Goal: Transaction & Acquisition: Purchase product/service

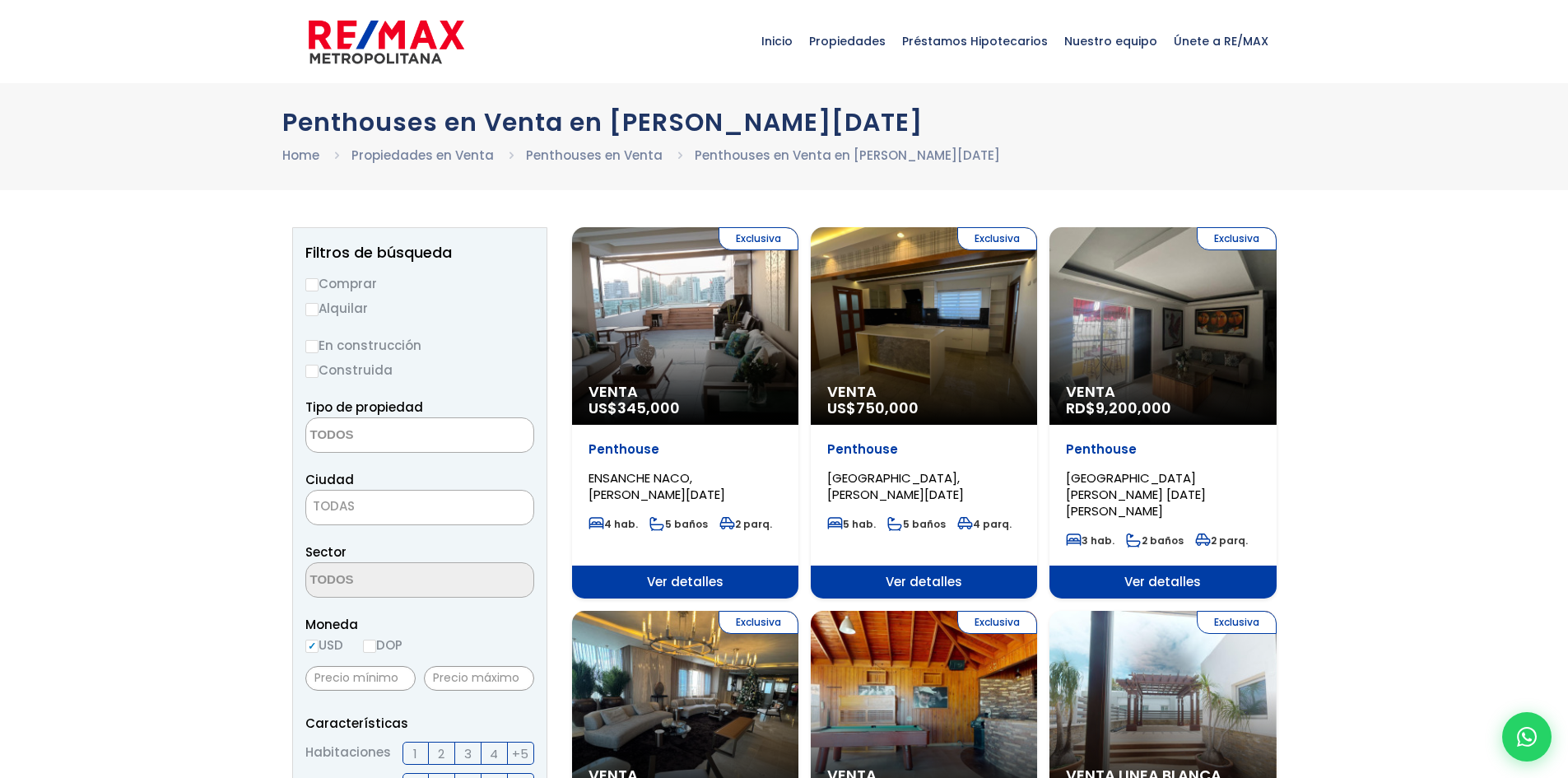
select select
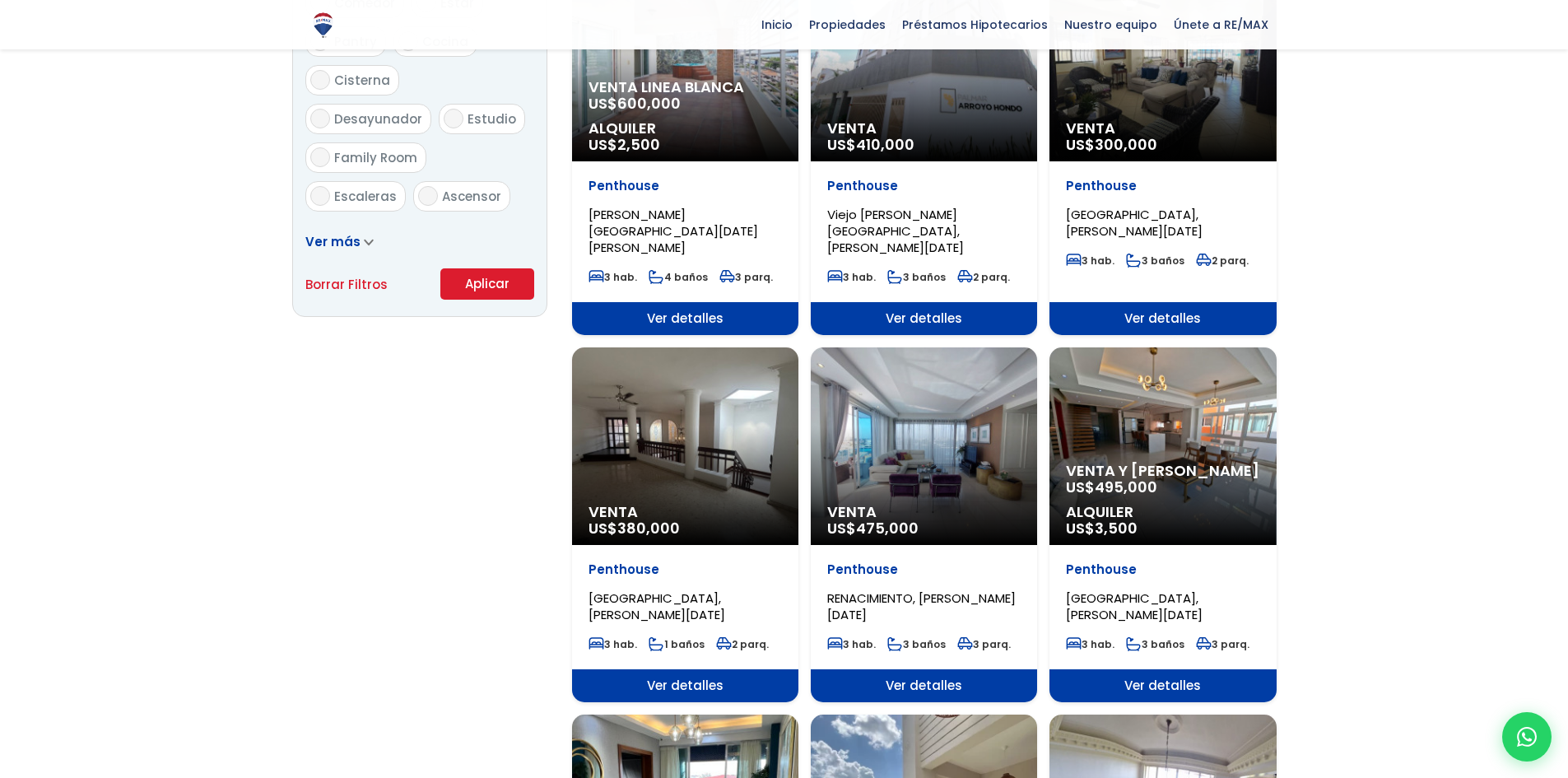
scroll to position [1043, 0]
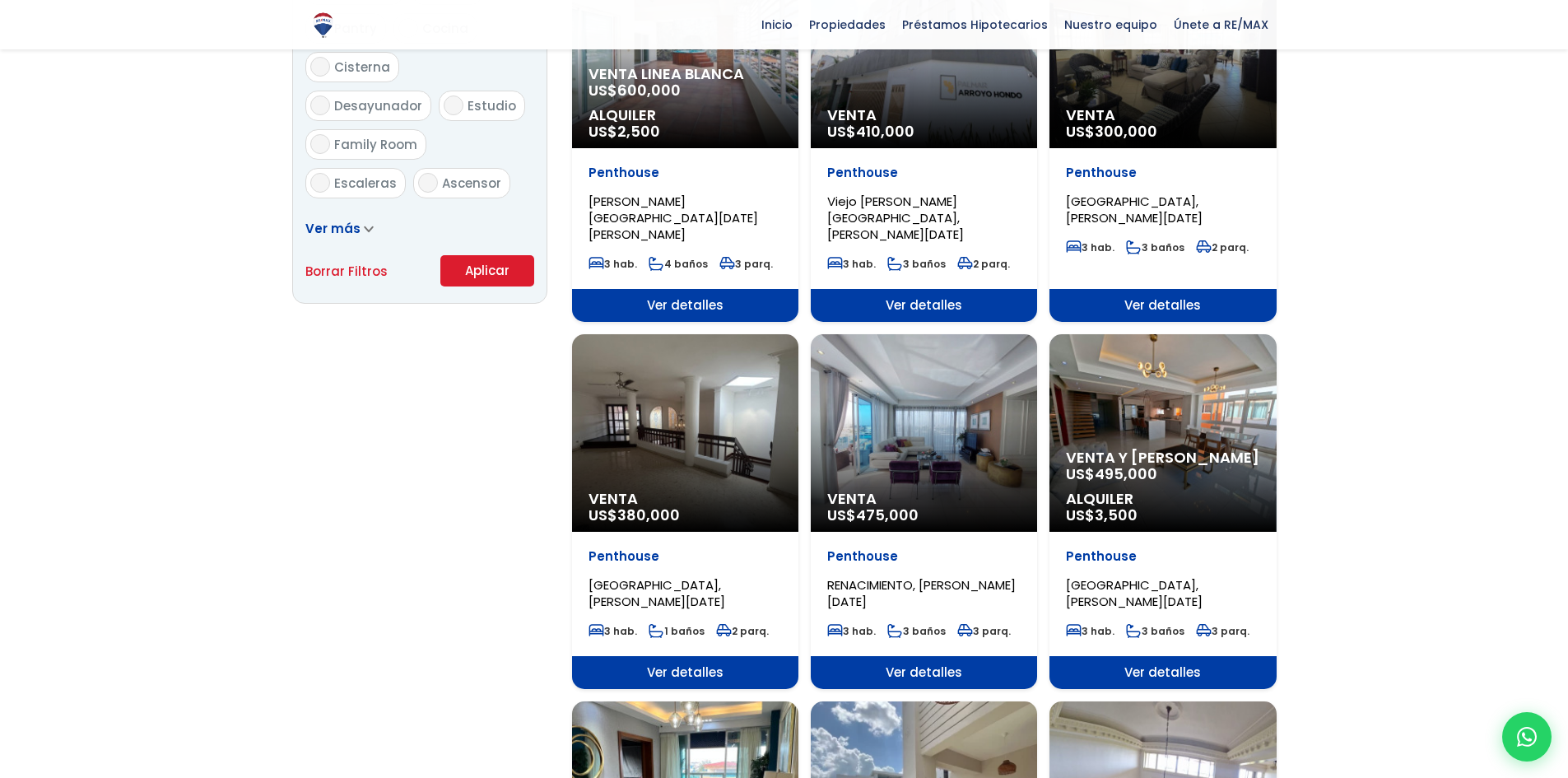
click at [1146, 463] on span "495,000" at bounding box center [1125, 473] width 63 height 21
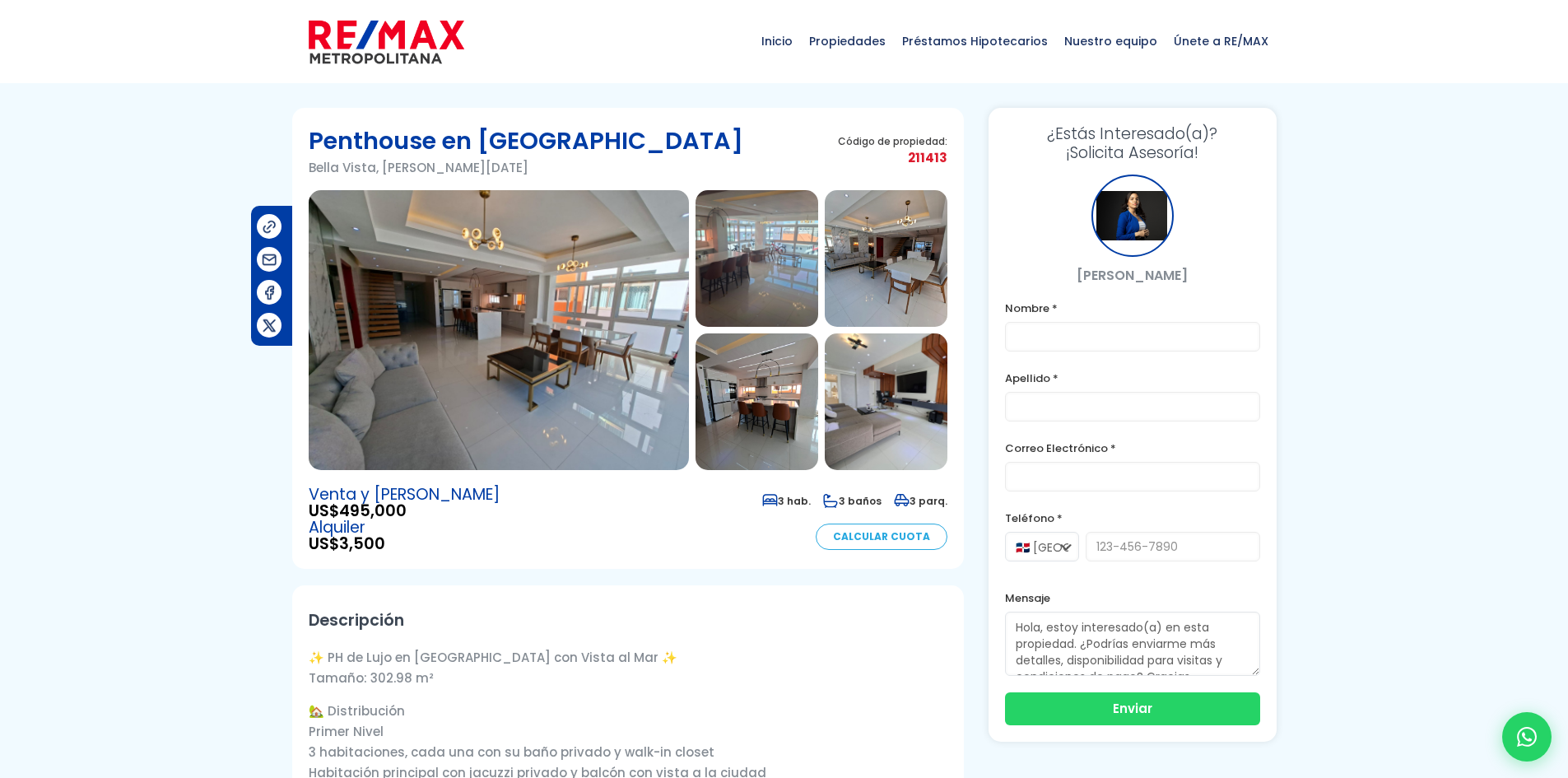
click at [400, 208] on img at bounding box center [498, 330] width 380 height 280
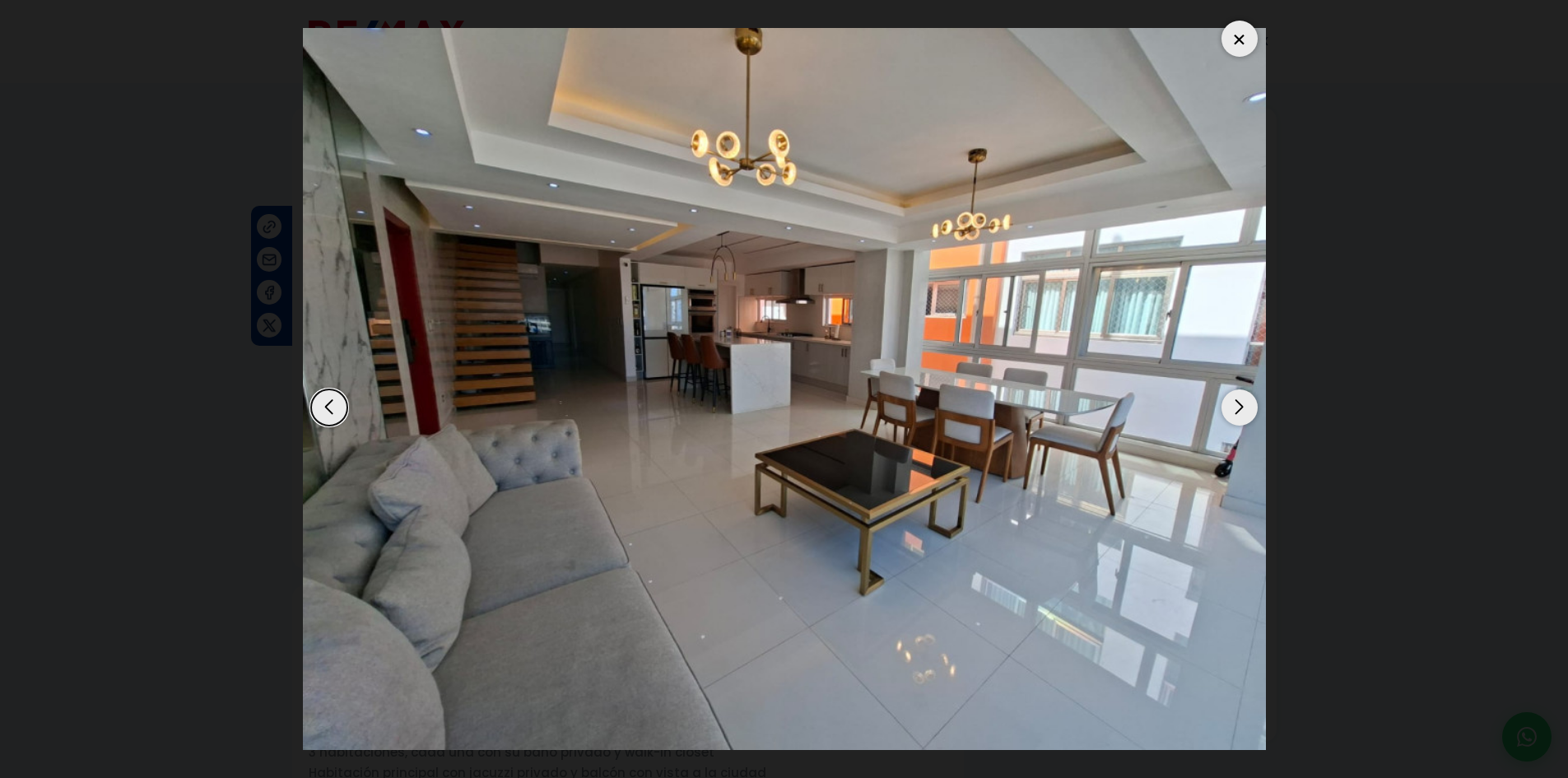
click at [1247, 406] on div "Next slide" at bounding box center [1239, 407] width 36 height 36
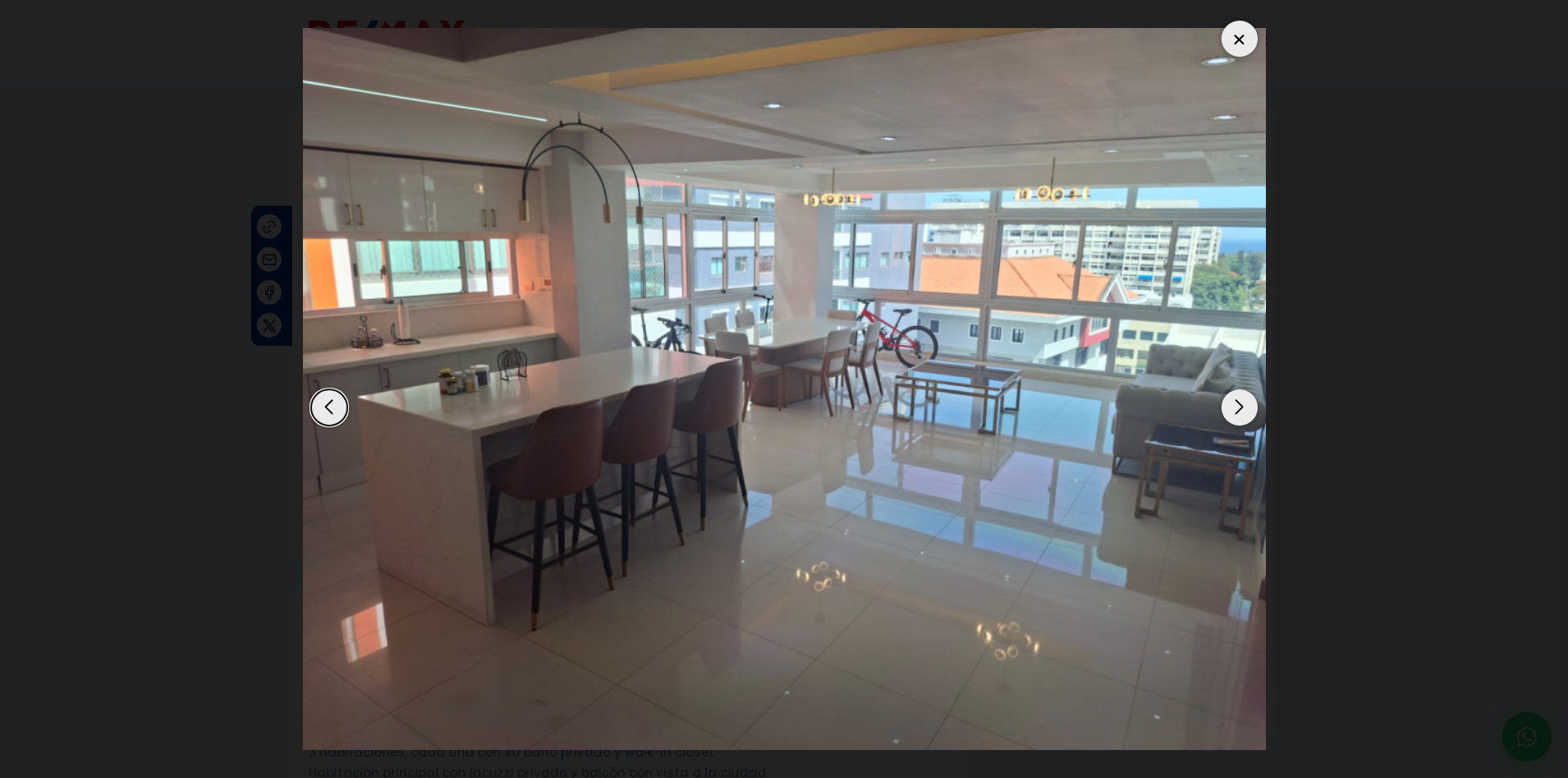
click at [1247, 406] on div "Next slide" at bounding box center [1239, 407] width 36 height 36
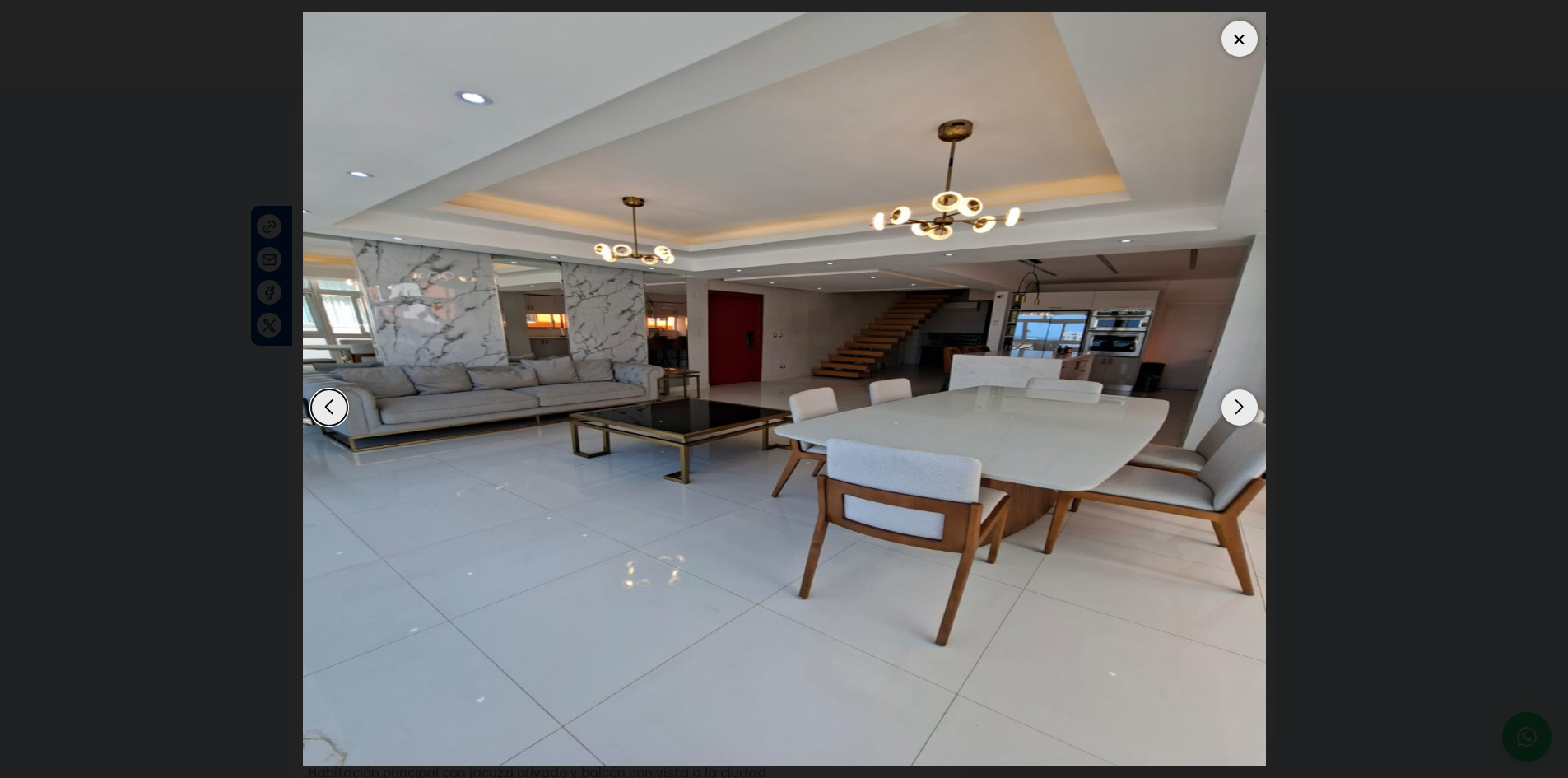
click at [327, 412] on div "Previous slide" at bounding box center [329, 407] width 36 height 36
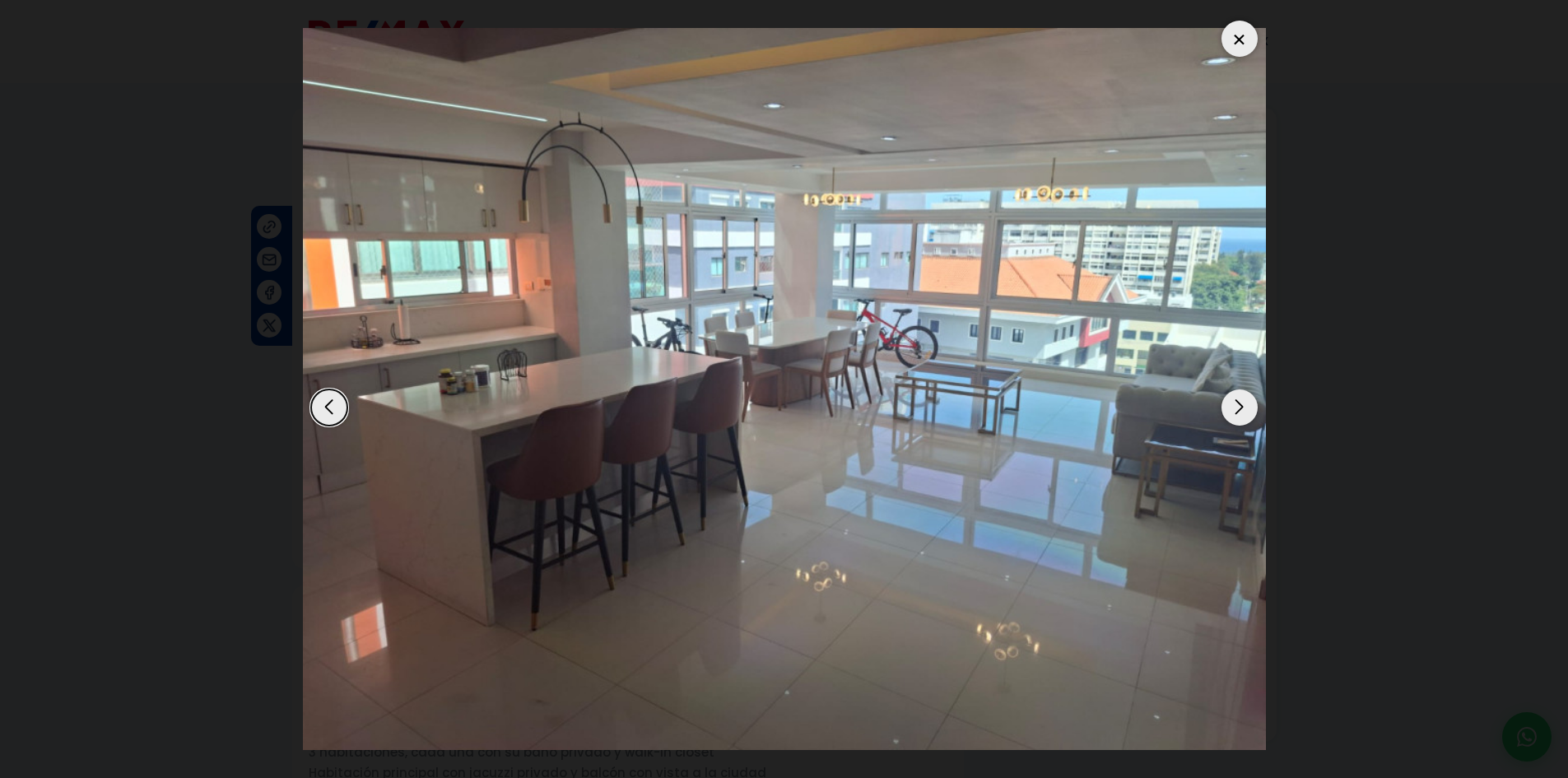
click at [1231, 410] on div "Next slide" at bounding box center [1239, 407] width 36 height 36
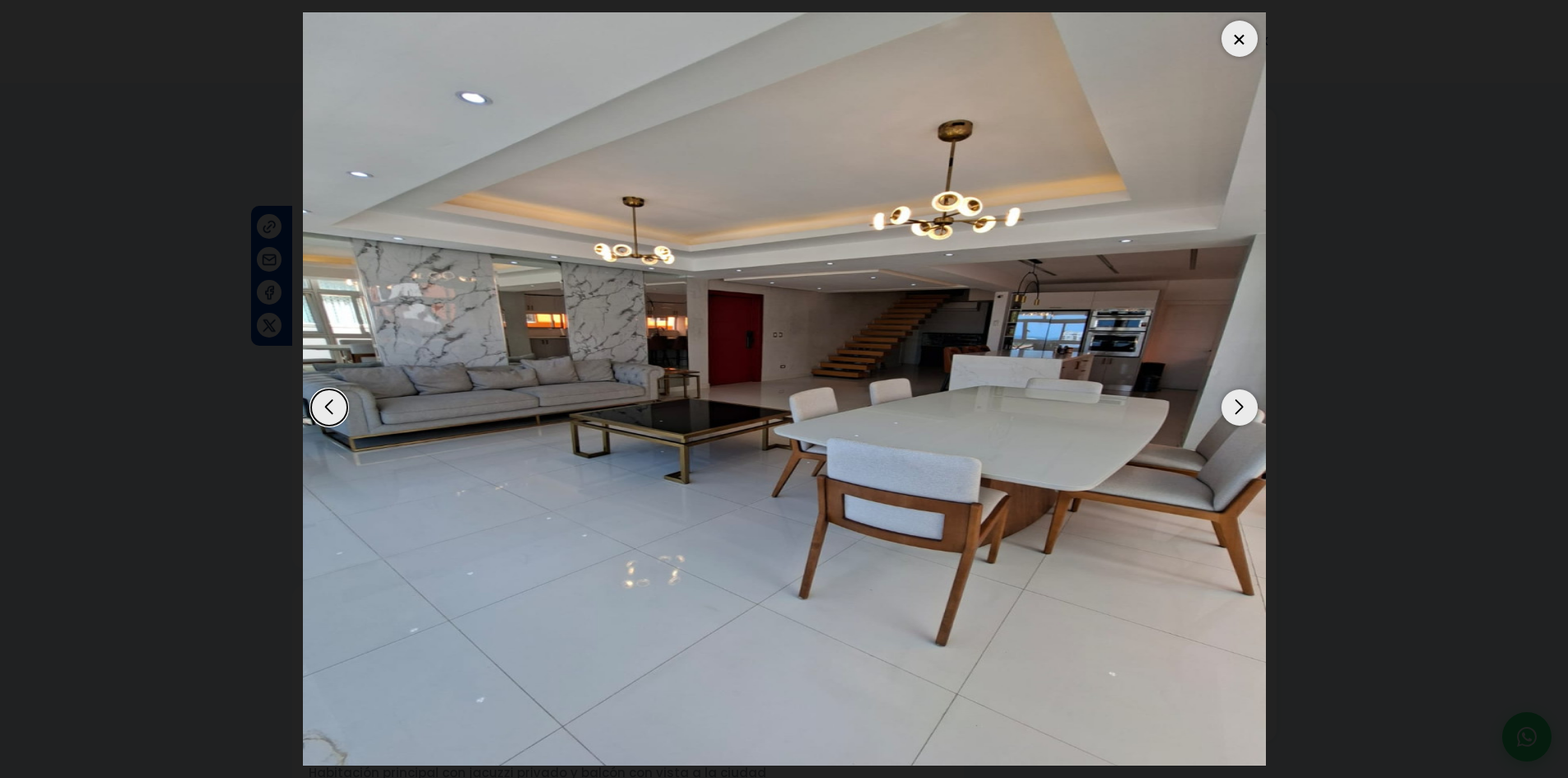
click at [1231, 410] on div "Next slide" at bounding box center [1239, 407] width 36 height 36
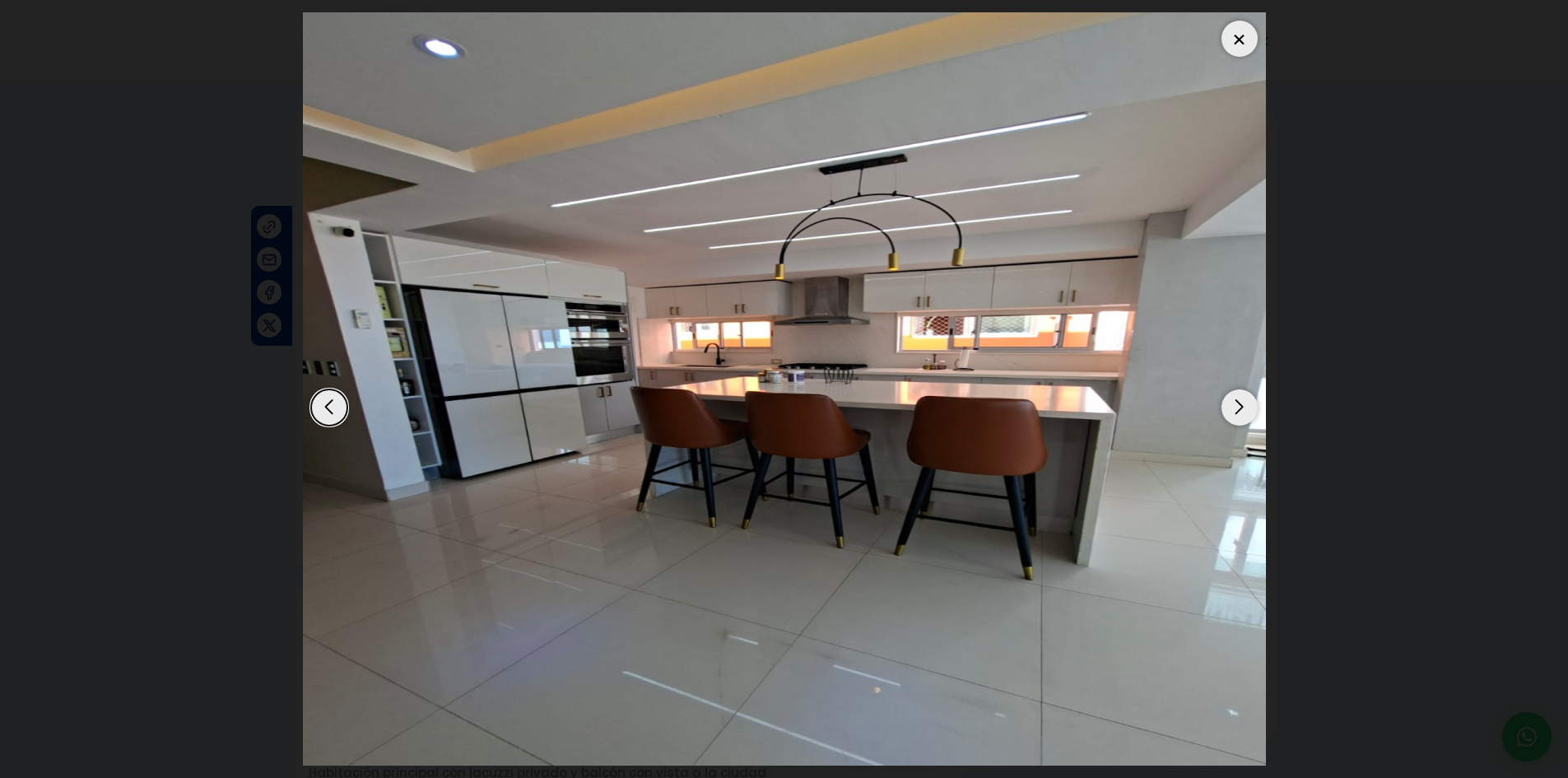
click at [1231, 410] on div "Next slide" at bounding box center [1239, 407] width 36 height 36
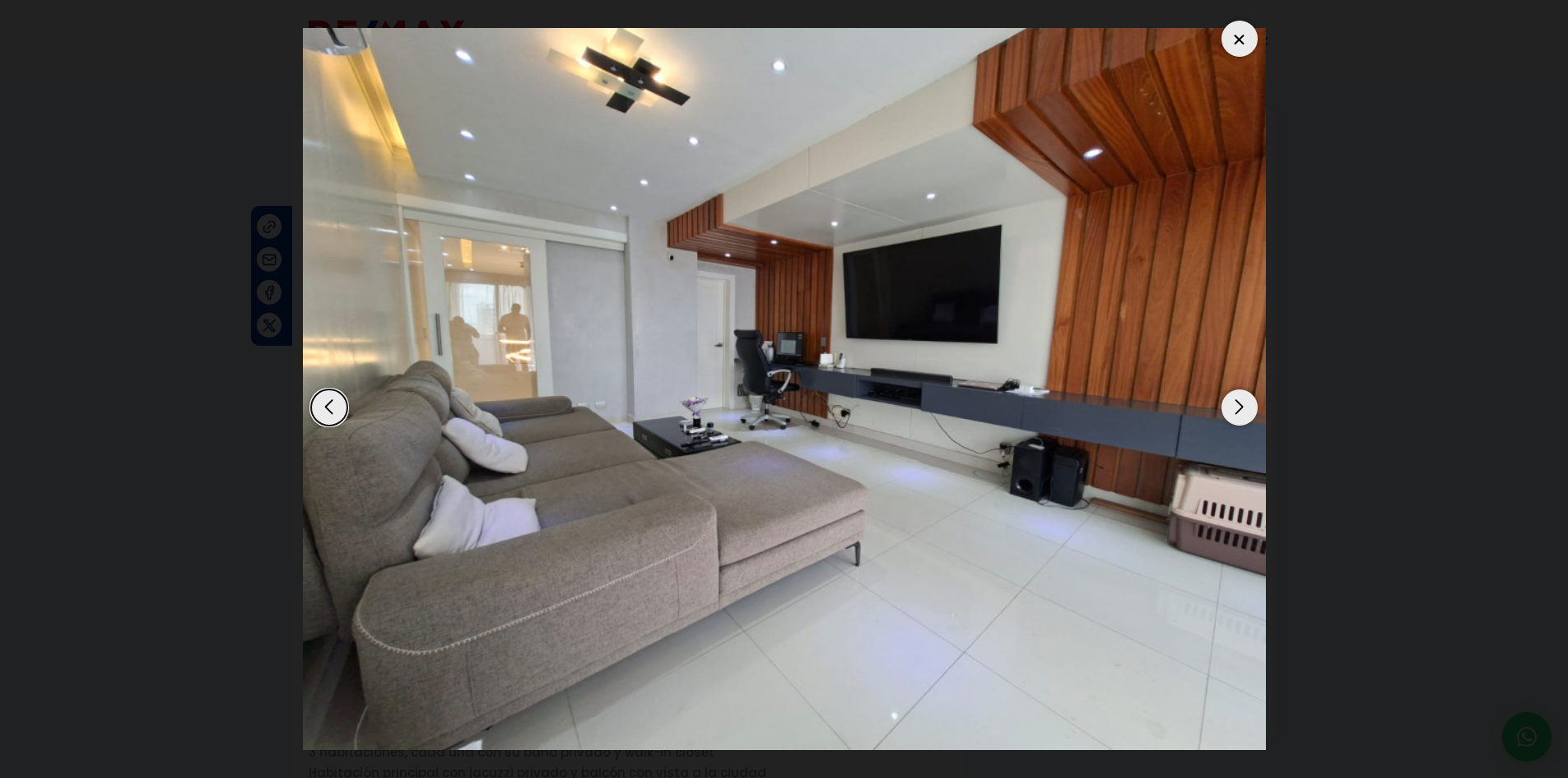
click at [1231, 410] on div "Next slide" at bounding box center [1239, 407] width 36 height 36
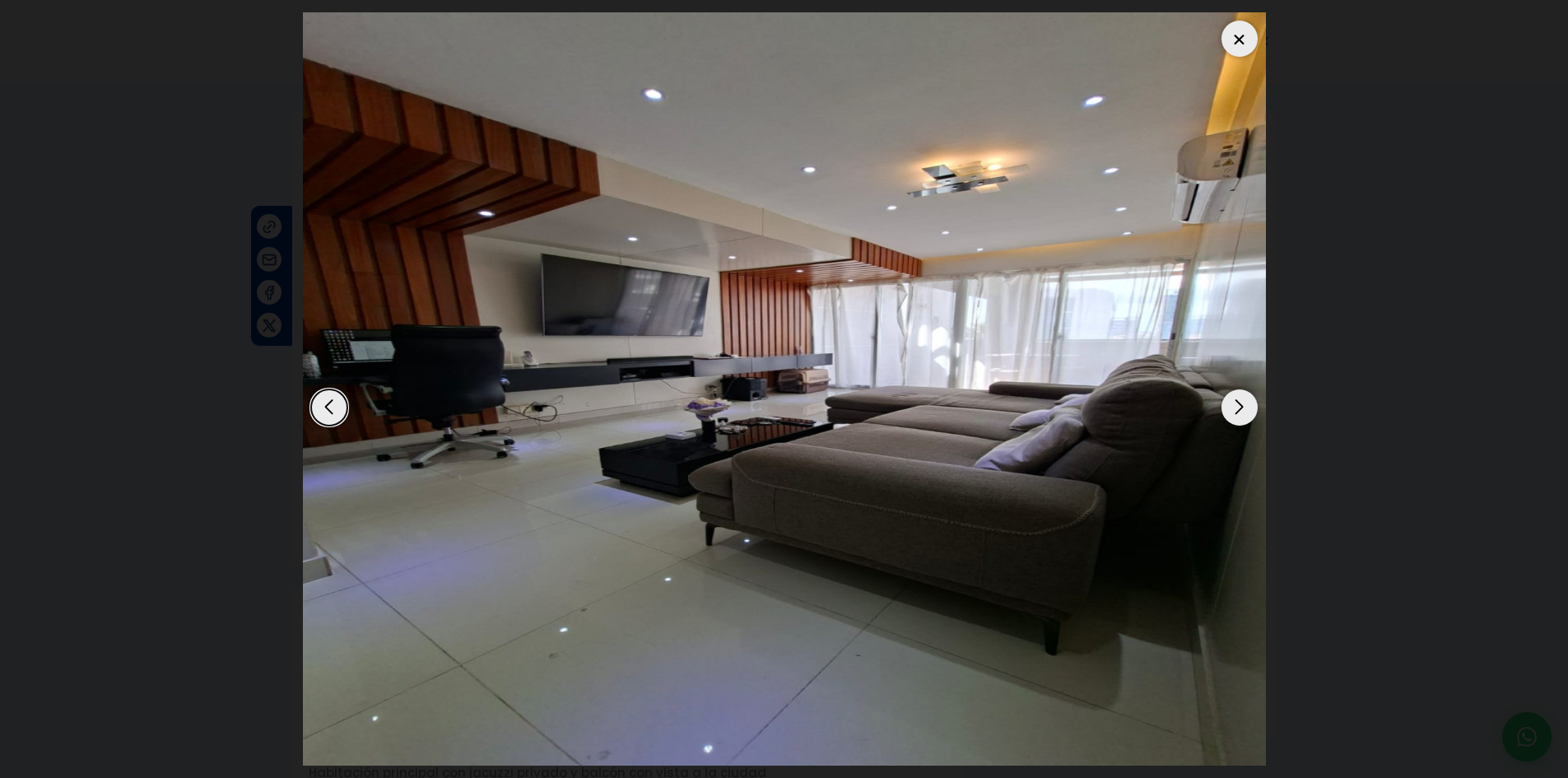
click at [1231, 410] on div "Next slide" at bounding box center [1239, 407] width 36 height 36
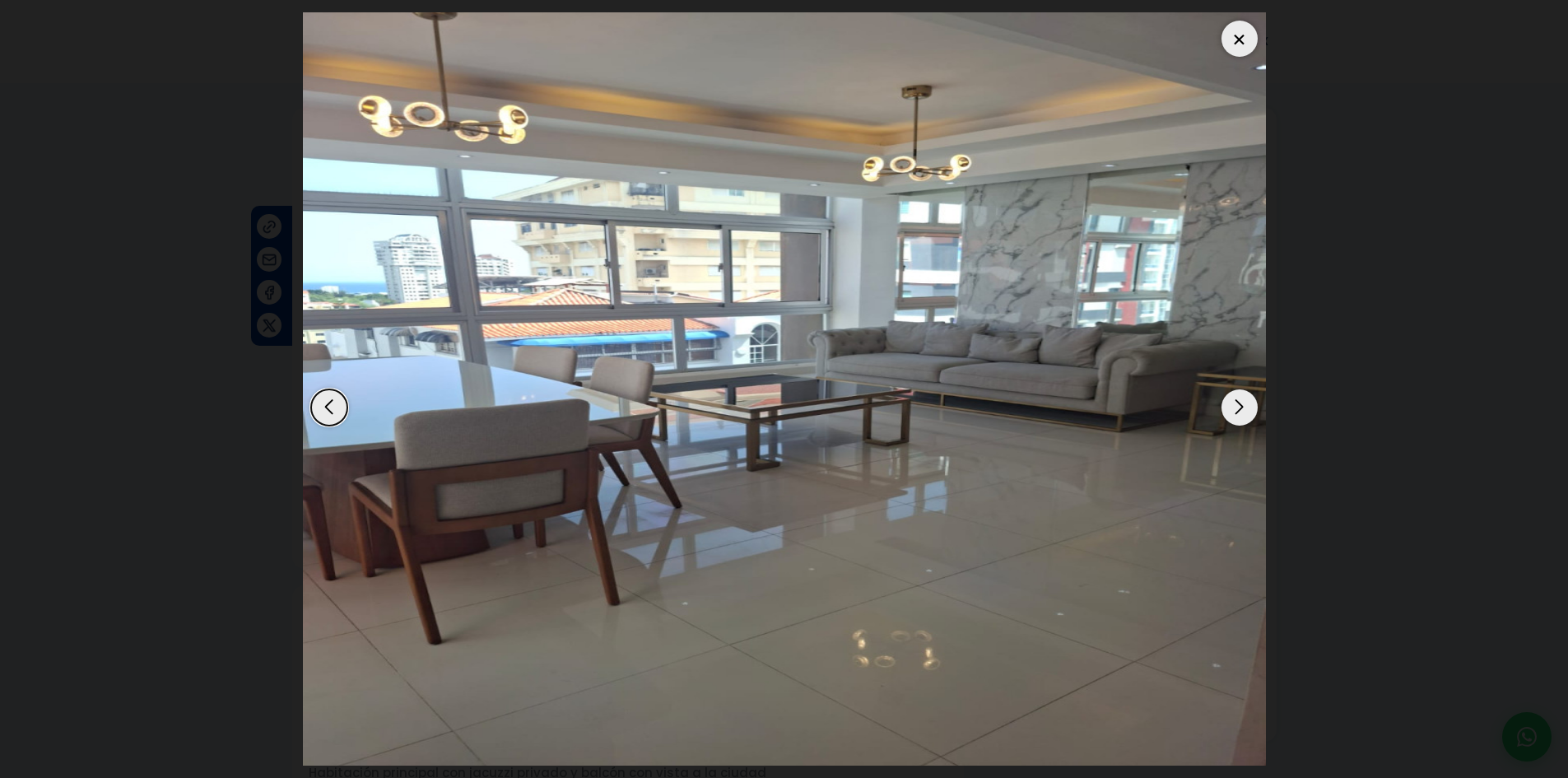
click at [1231, 410] on div "Next slide" at bounding box center [1239, 407] width 36 height 36
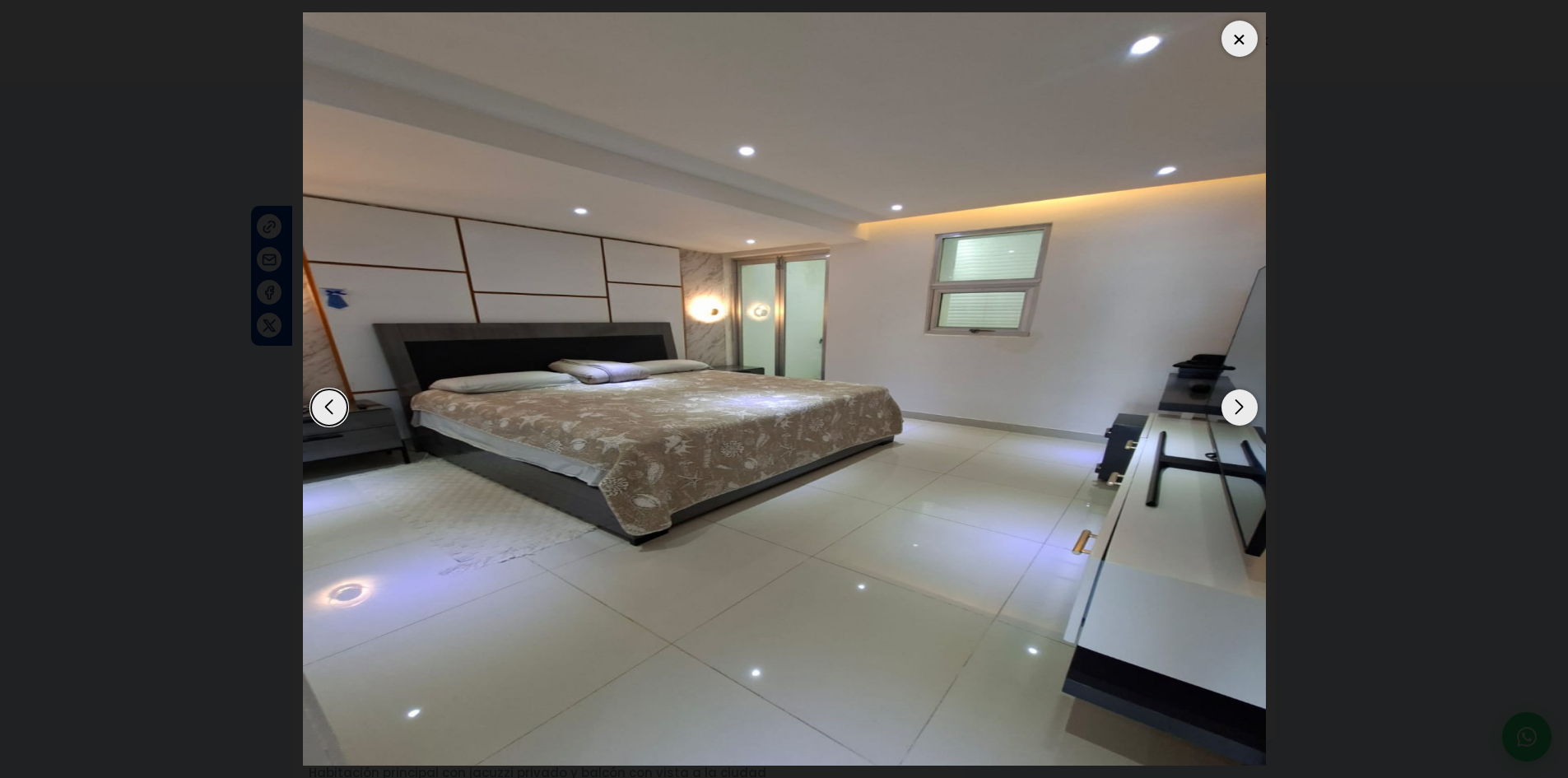
click at [1231, 410] on div "Next slide" at bounding box center [1239, 407] width 36 height 36
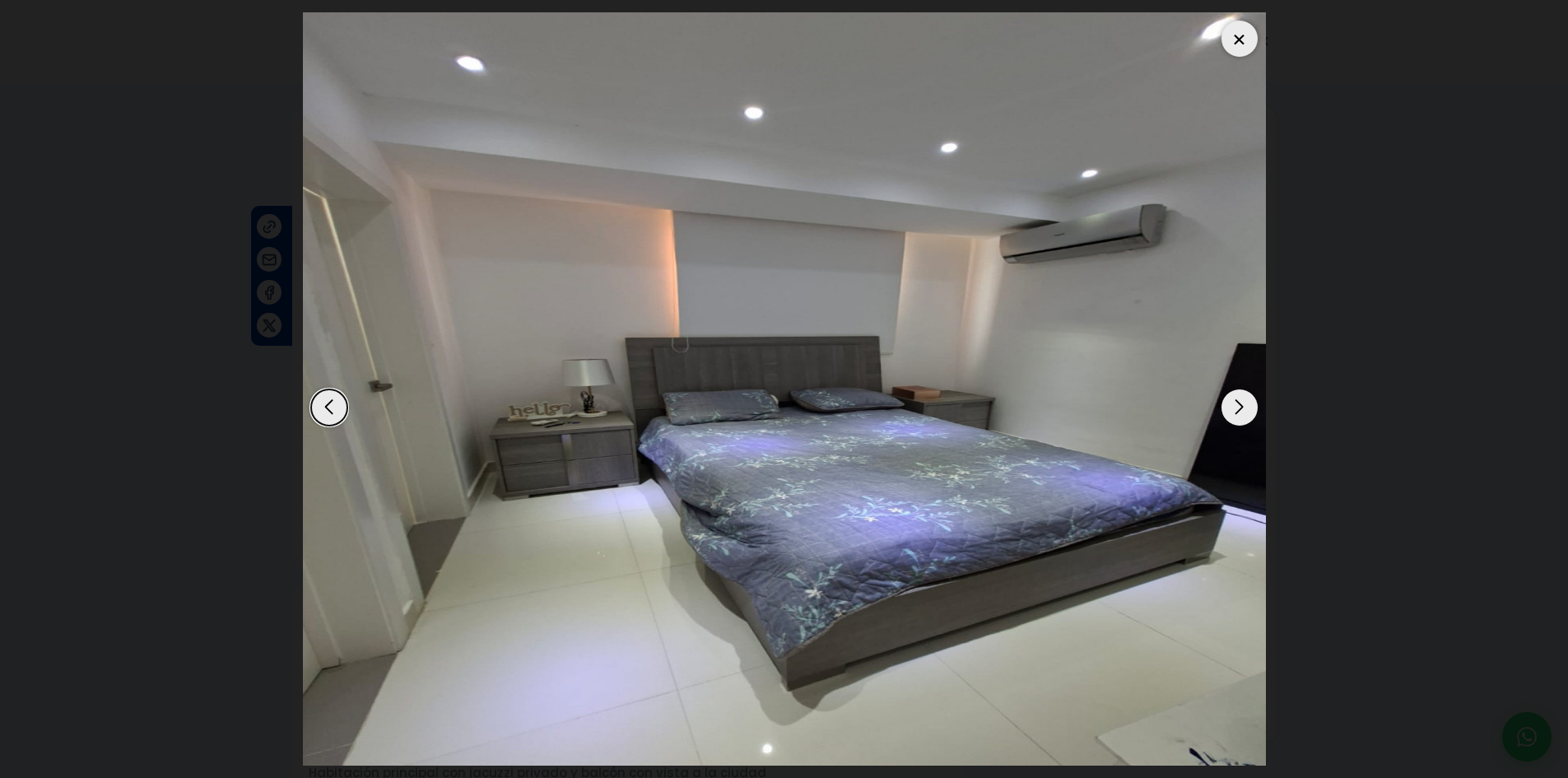
click at [1231, 410] on div "Next slide" at bounding box center [1239, 407] width 36 height 36
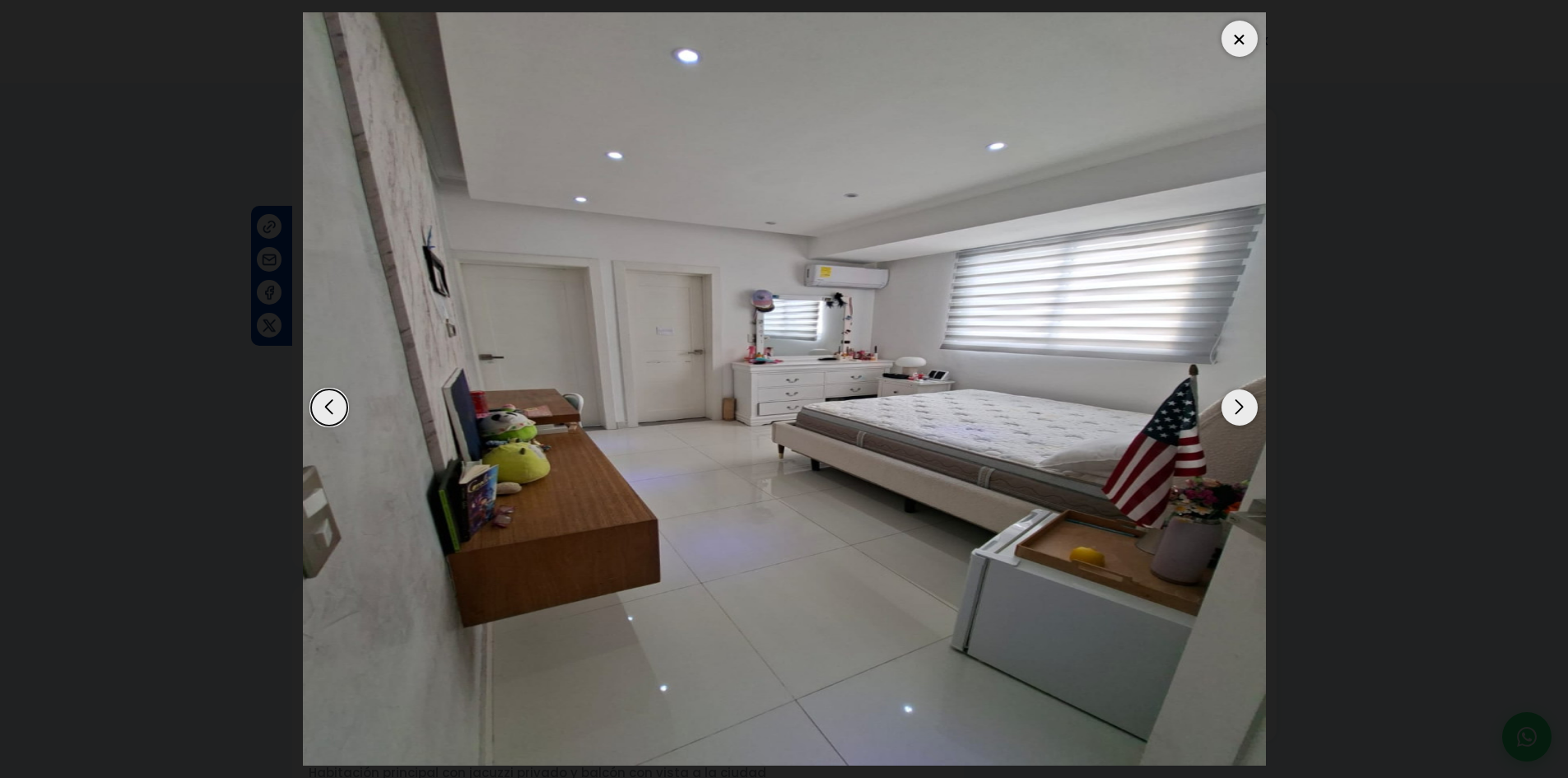
click at [1231, 410] on div "Next slide" at bounding box center [1239, 407] width 36 height 36
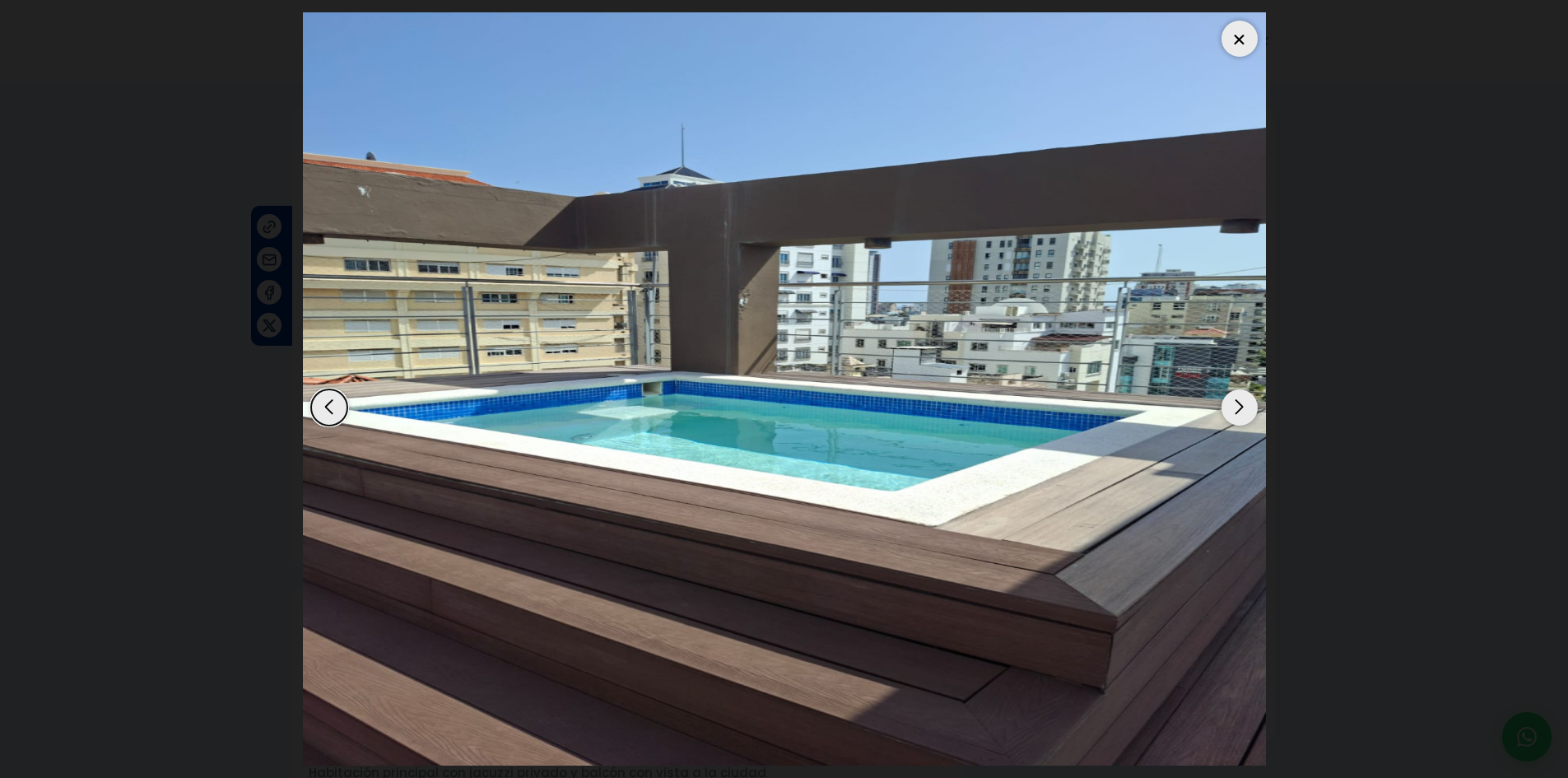
click at [1231, 410] on div "Next slide" at bounding box center [1239, 407] width 36 height 36
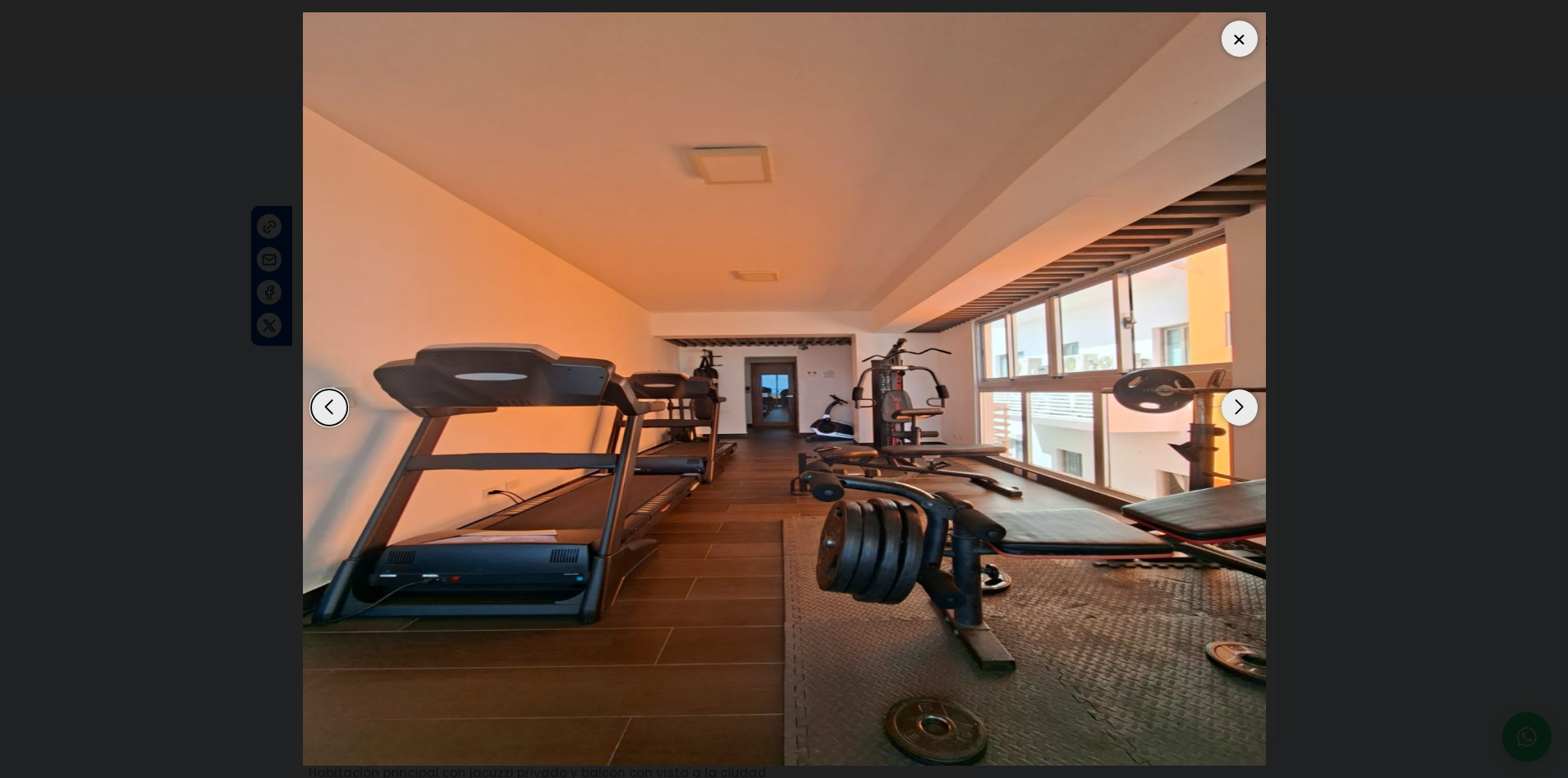
click at [1231, 410] on div "Next slide" at bounding box center [1239, 407] width 36 height 36
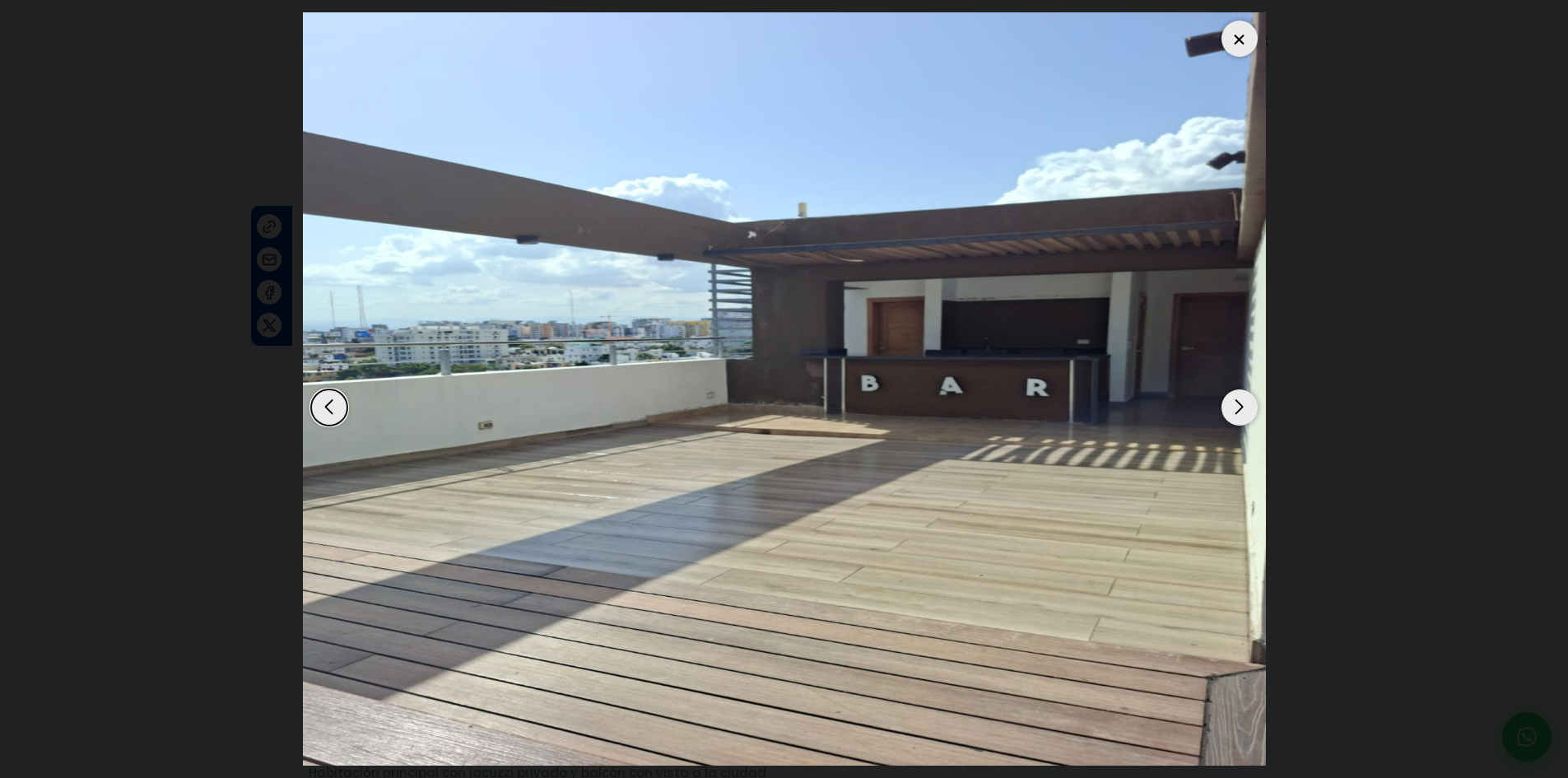
click at [1231, 410] on div "Next slide" at bounding box center [1239, 407] width 36 height 36
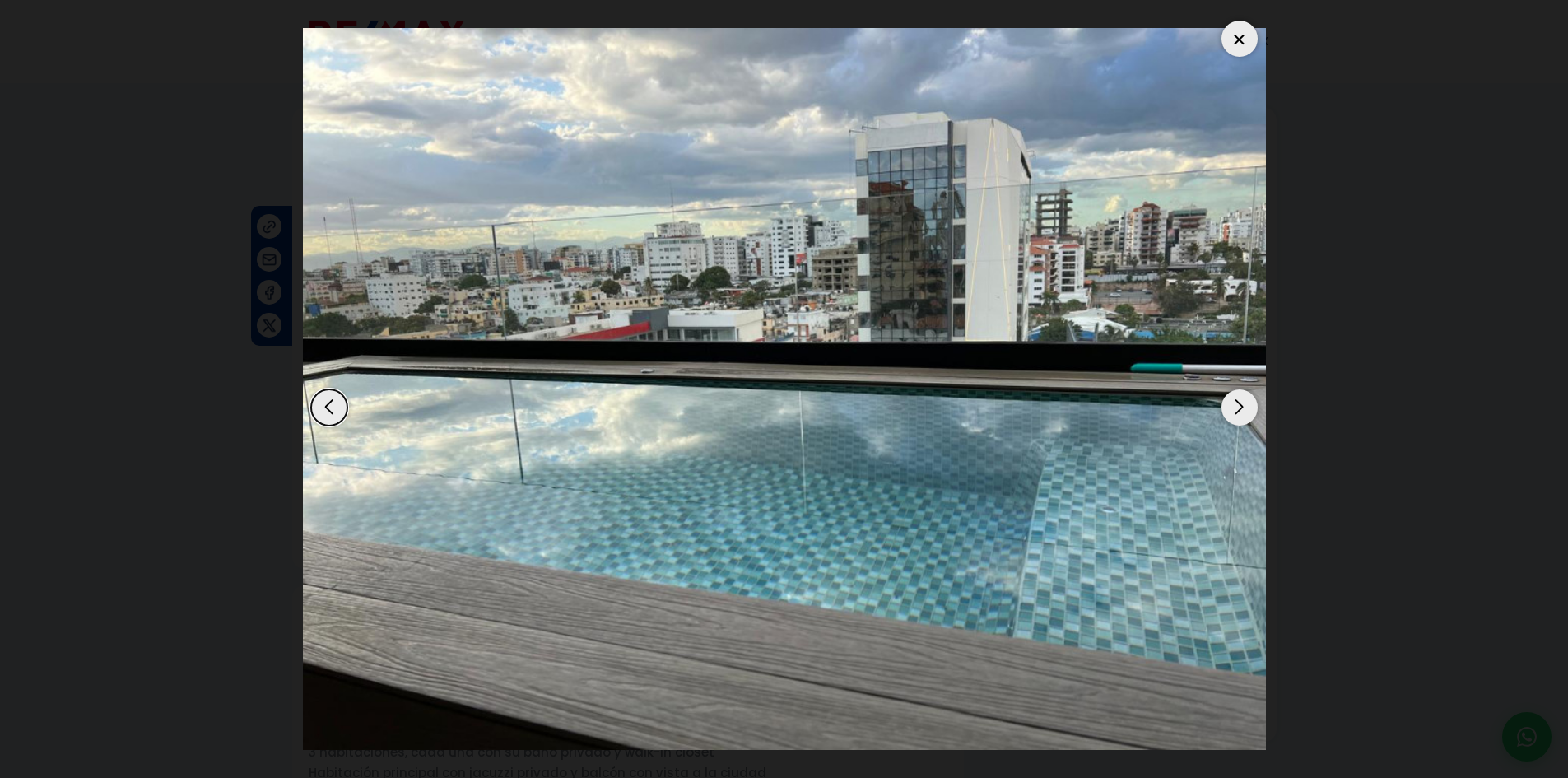
click at [1231, 410] on div "Next slide" at bounding box center [1239, 407] width 36 height 36
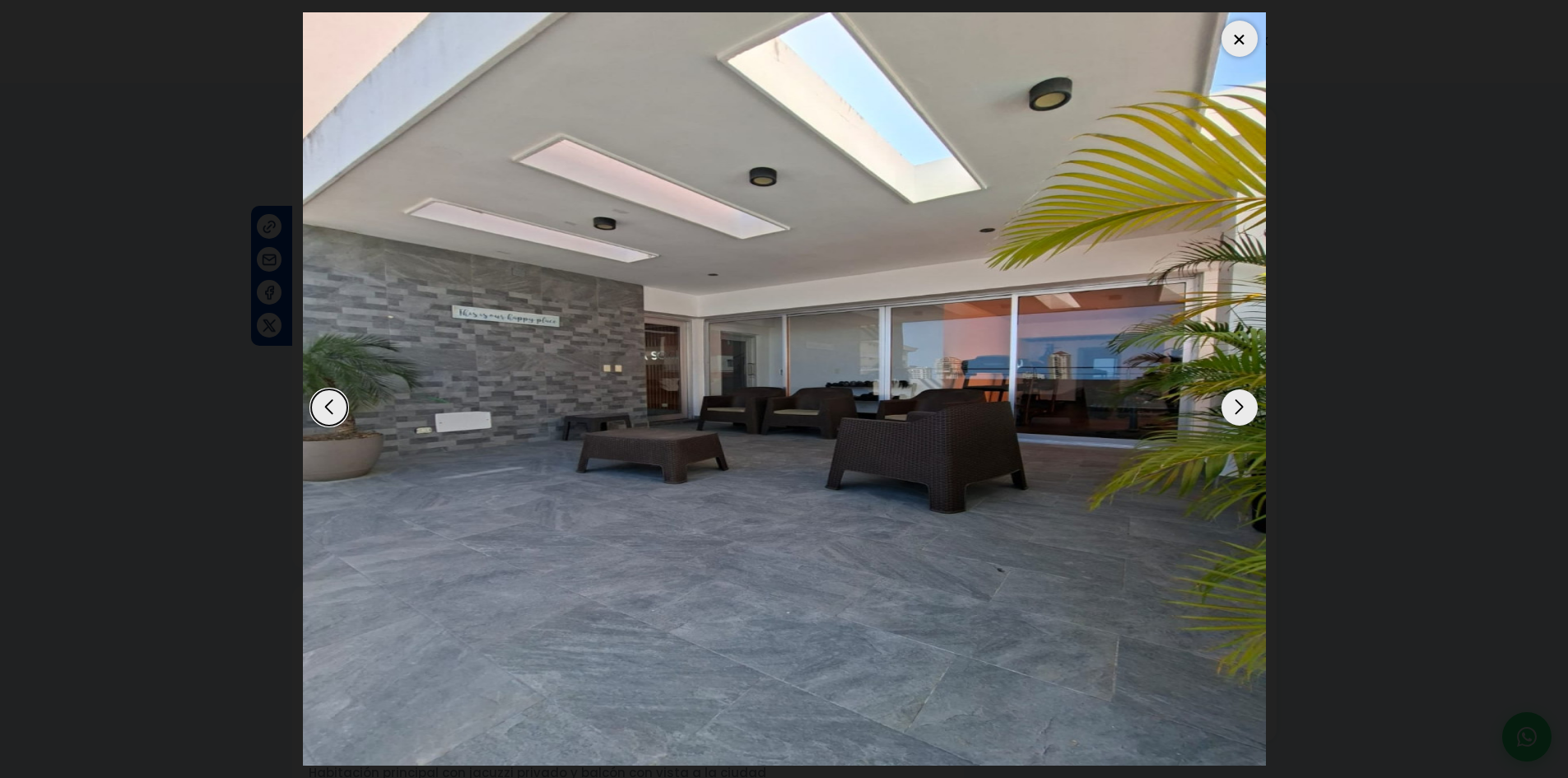
click at [1231, 410] on div "Next slide" at bounding box center [1239, 407] width 36 height 36
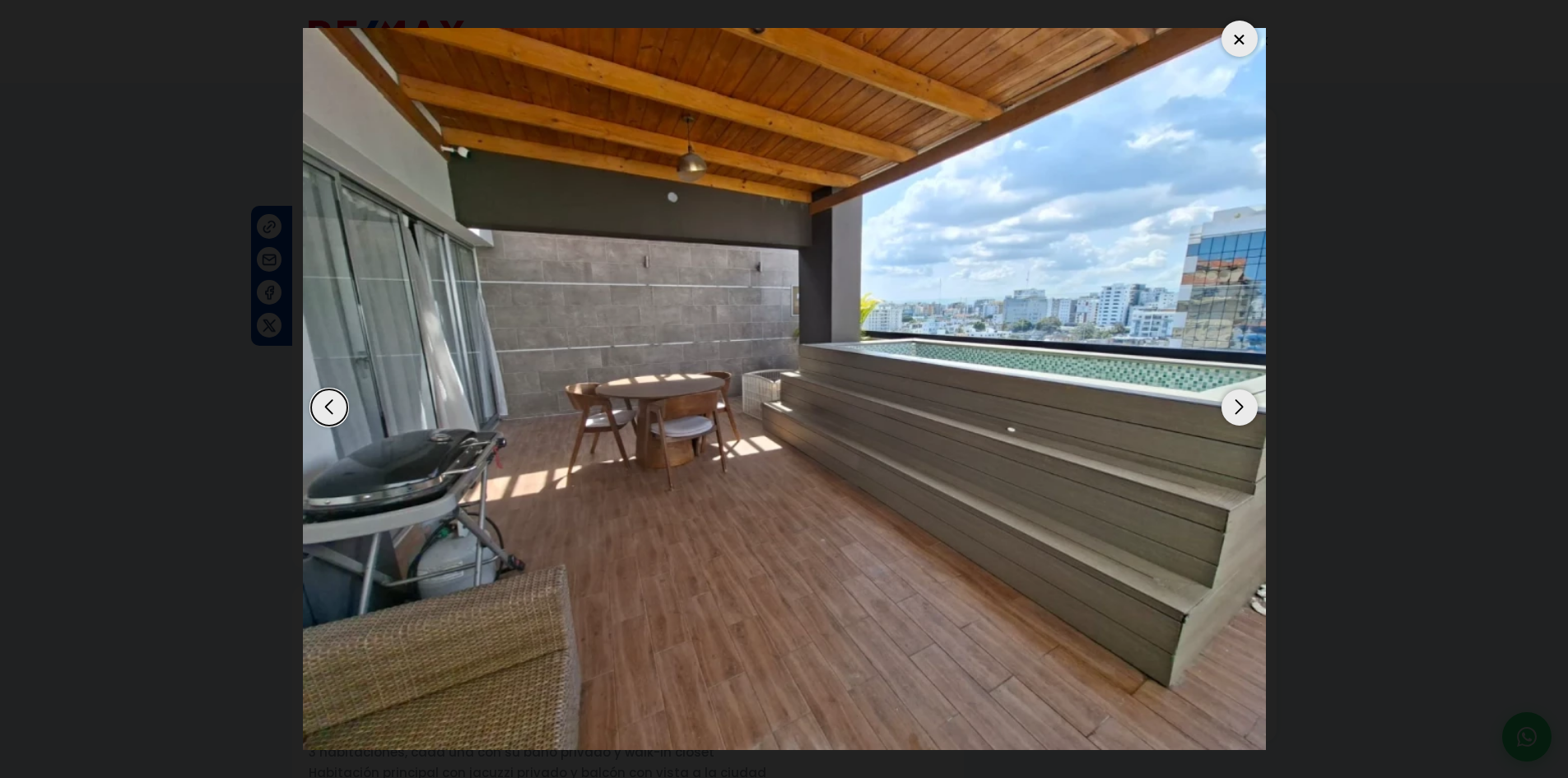
click at [1231, 410] on div "Next slide" at bounding box center [1239, 407] width 36 height 36
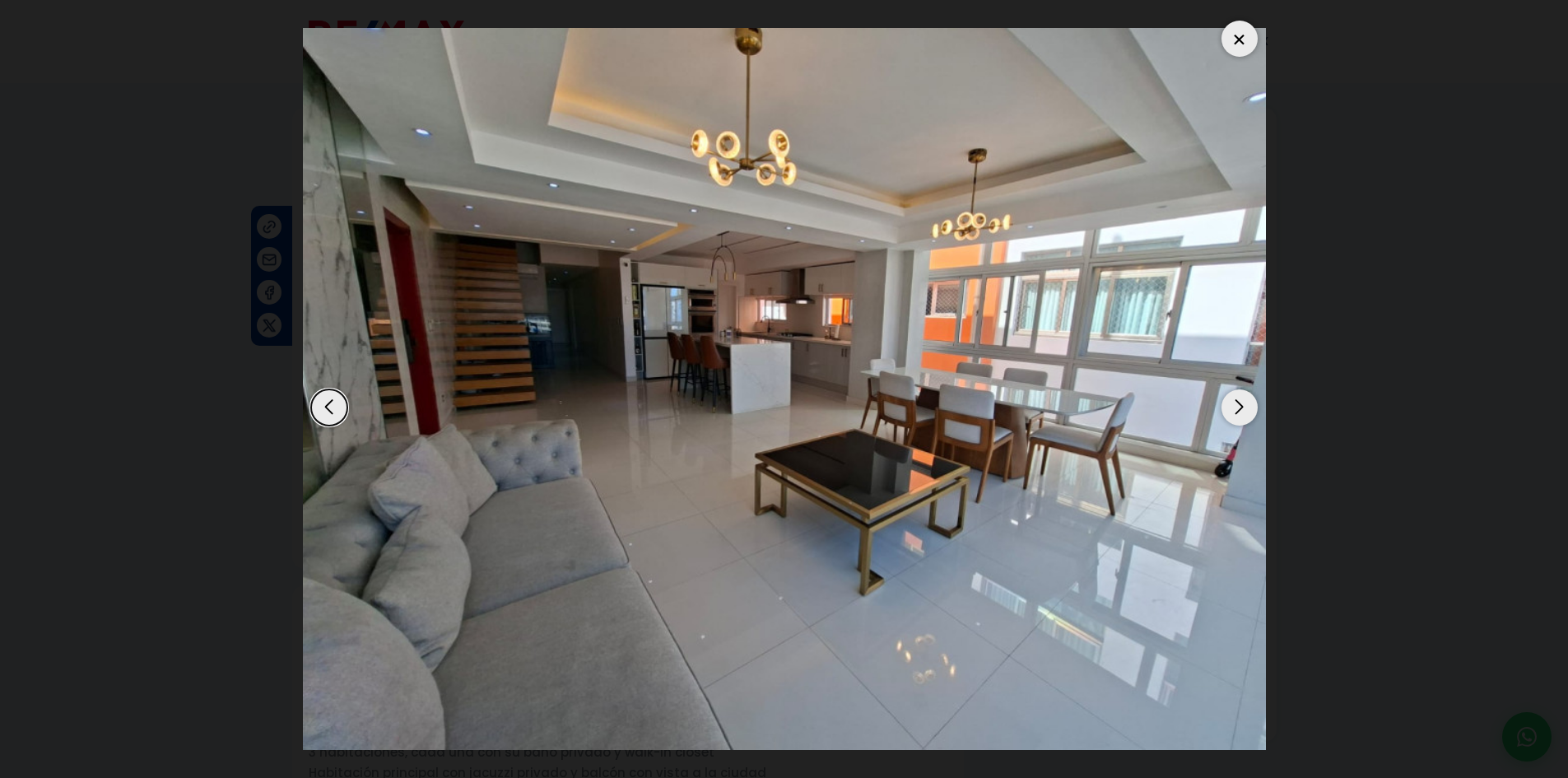
click at [1231, 410] on div "Next slide" at bounding box center [1239, 407] width 36 height 36
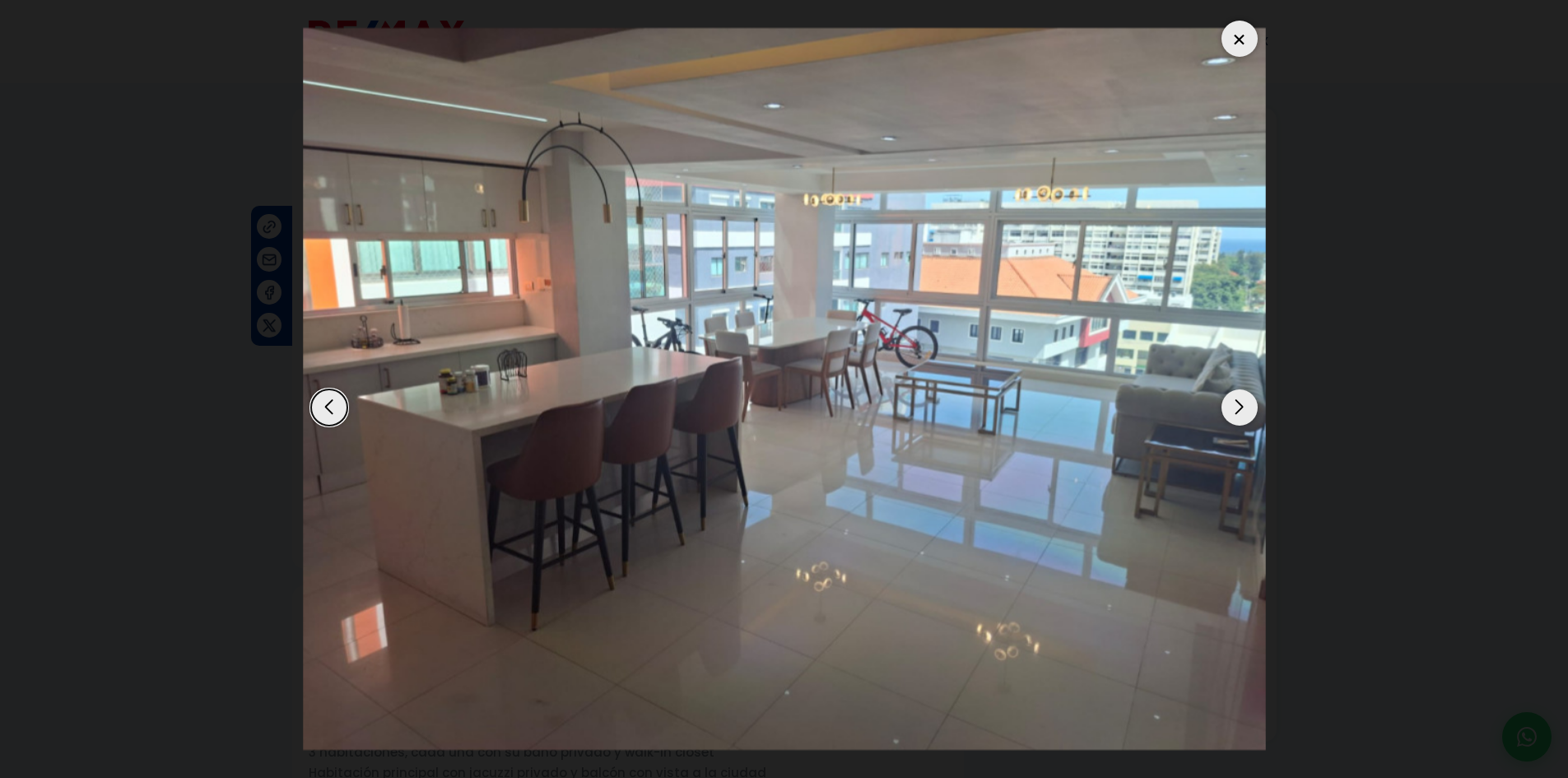
click at [1231, 410] on div "Next slide" at bounding box center [1239, 407] width 36 height 36
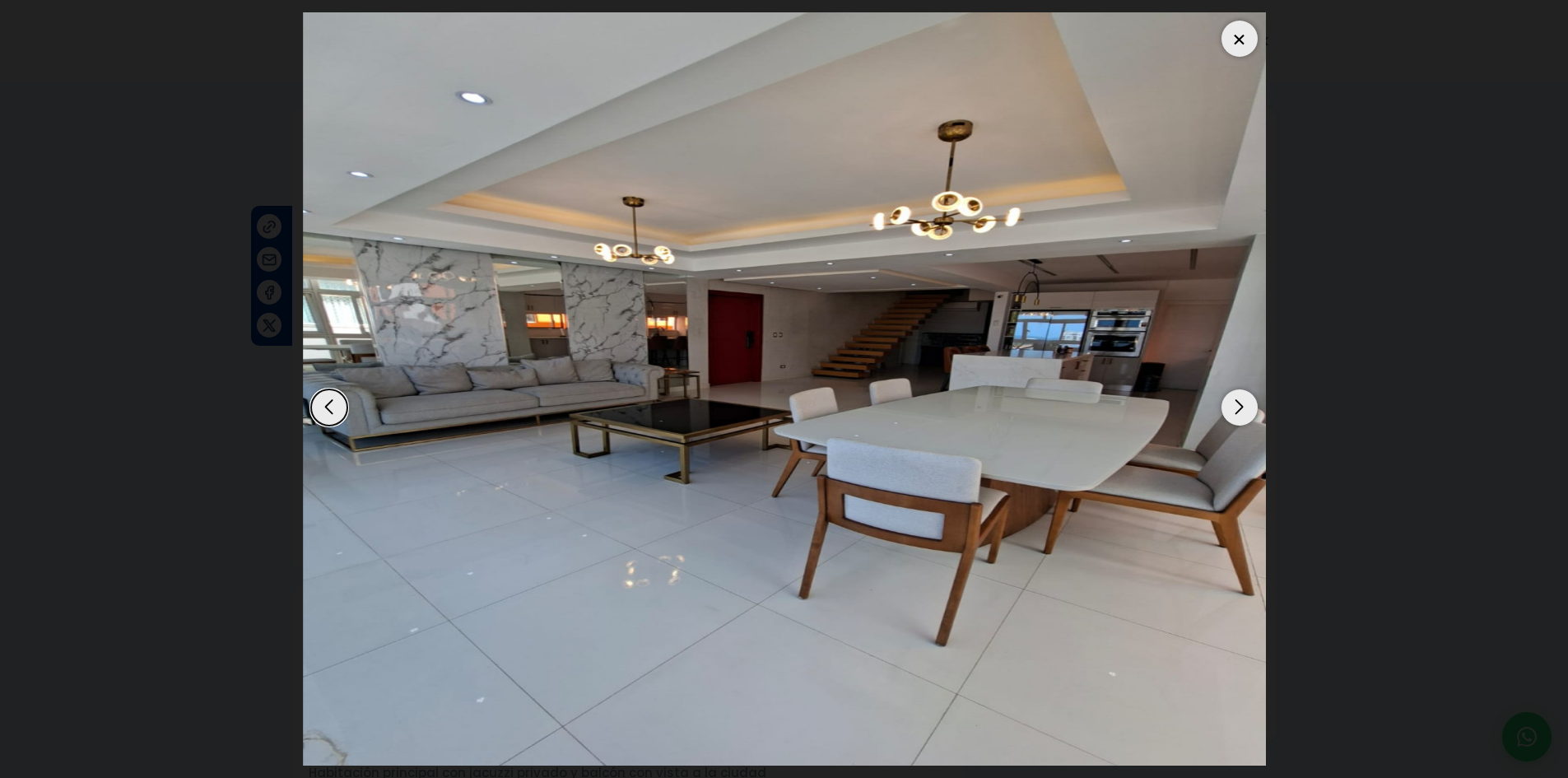
click at [1231, 410] on div "Next slide" at bounding box center [1239, 407] width 36 height 36
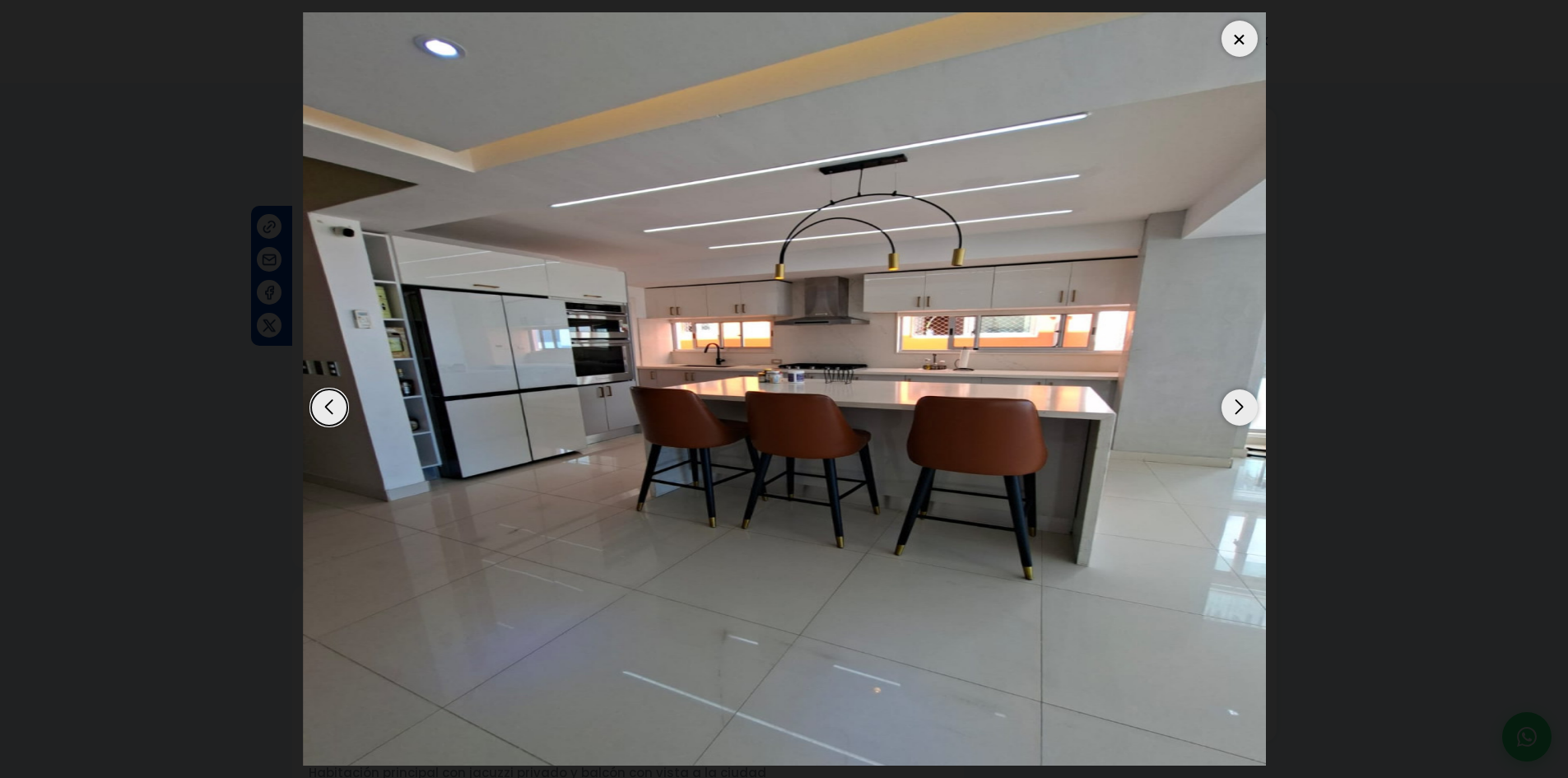
click at [1231, 410] on div "Next slide" at bounding box center [1239, 407] width 36 height 36
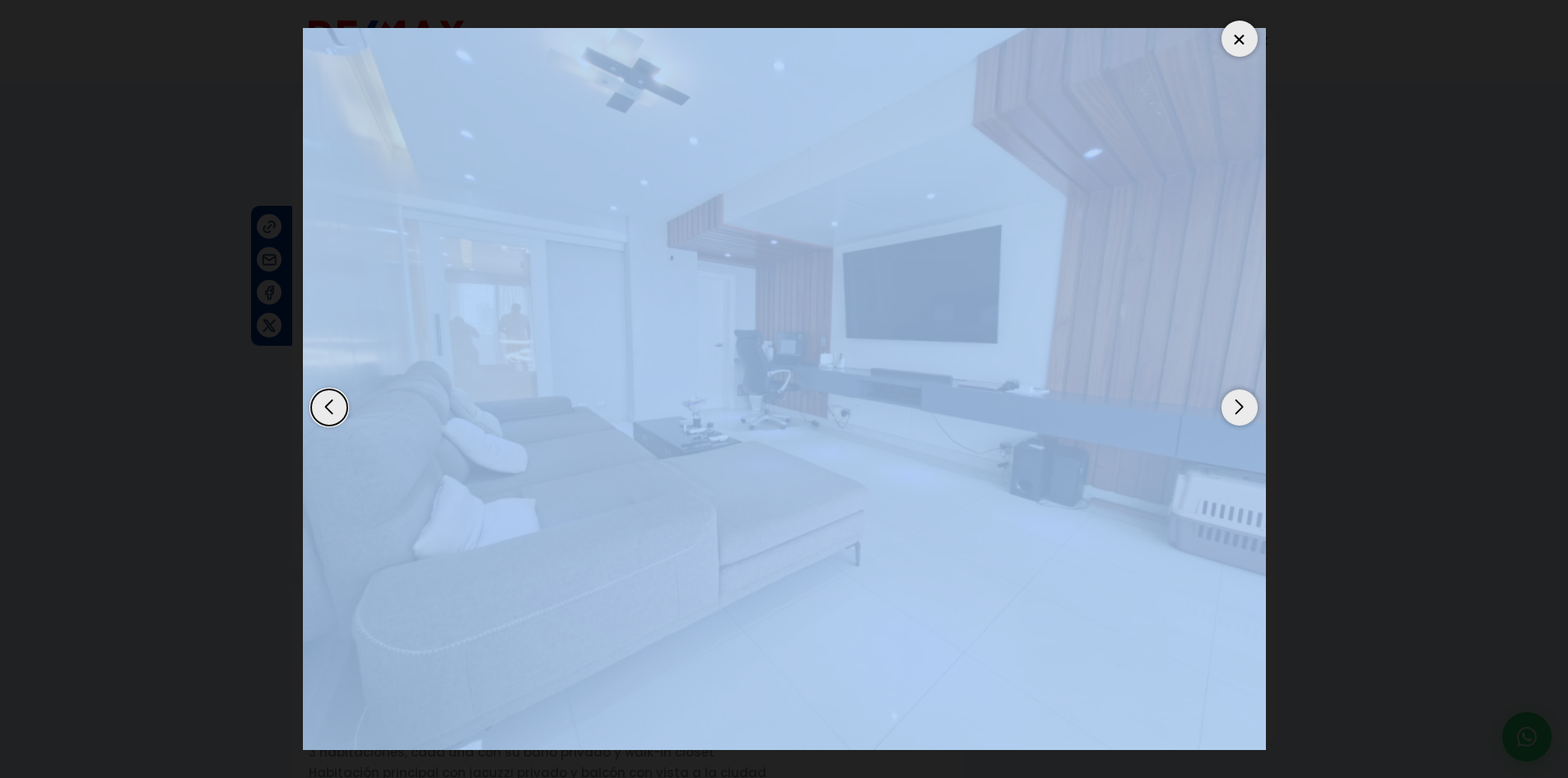
click at [1231, 410] on div "Next slide" at bounding box center [1239, 407] width 36 height 36
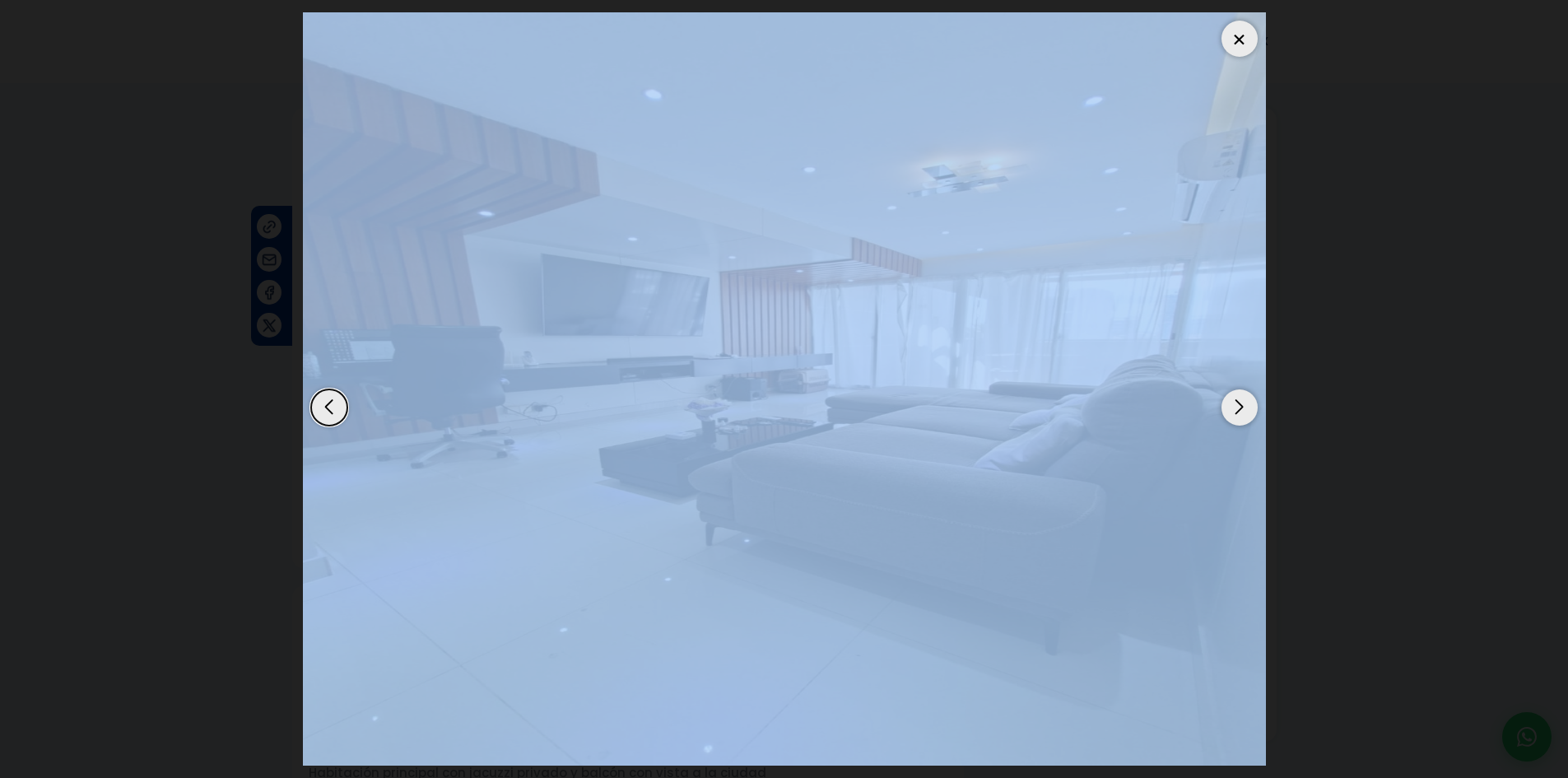
click at [1235, 40] on div at bounding box center [1239, 38] width 36 height 36
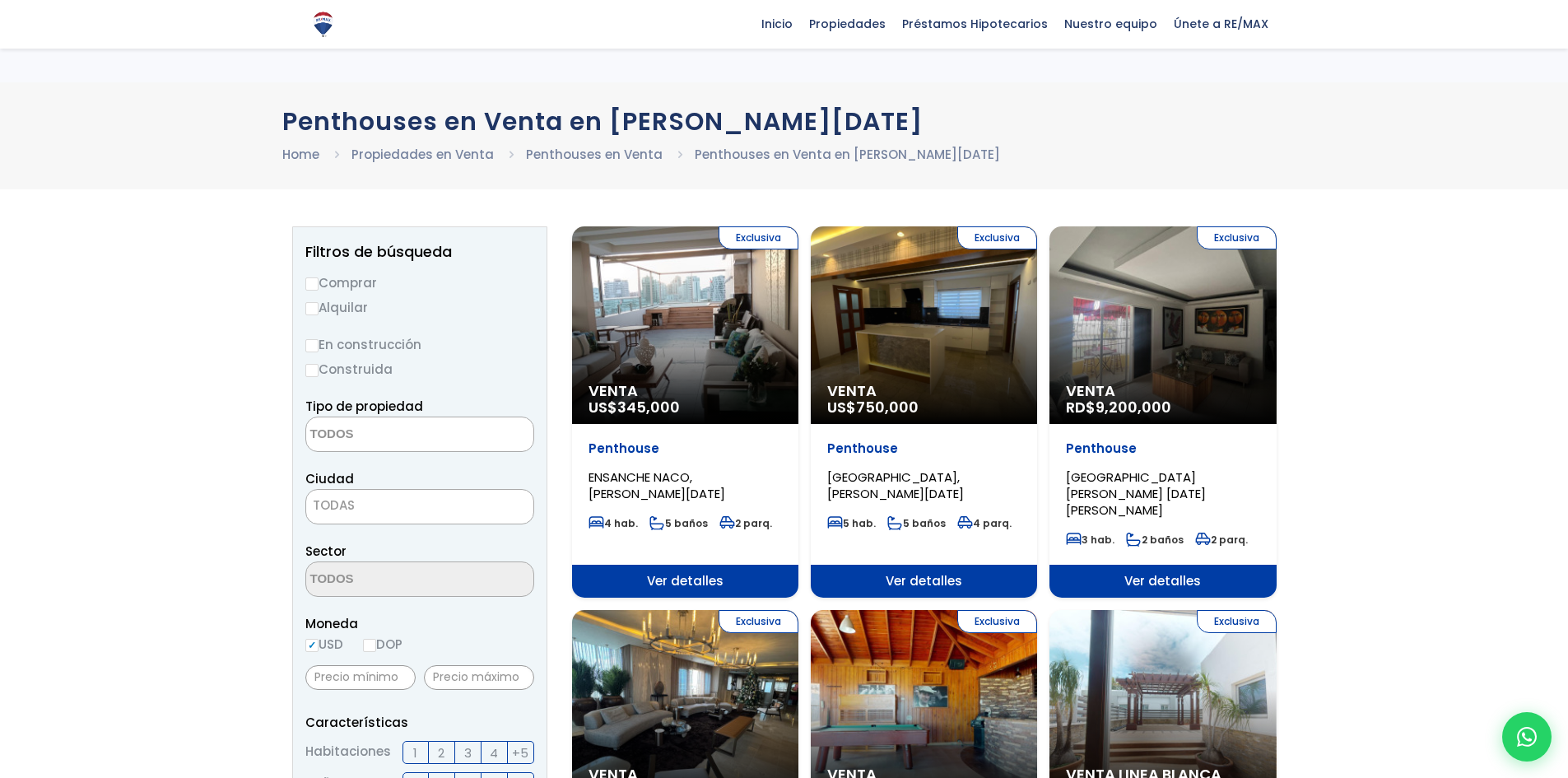
select select
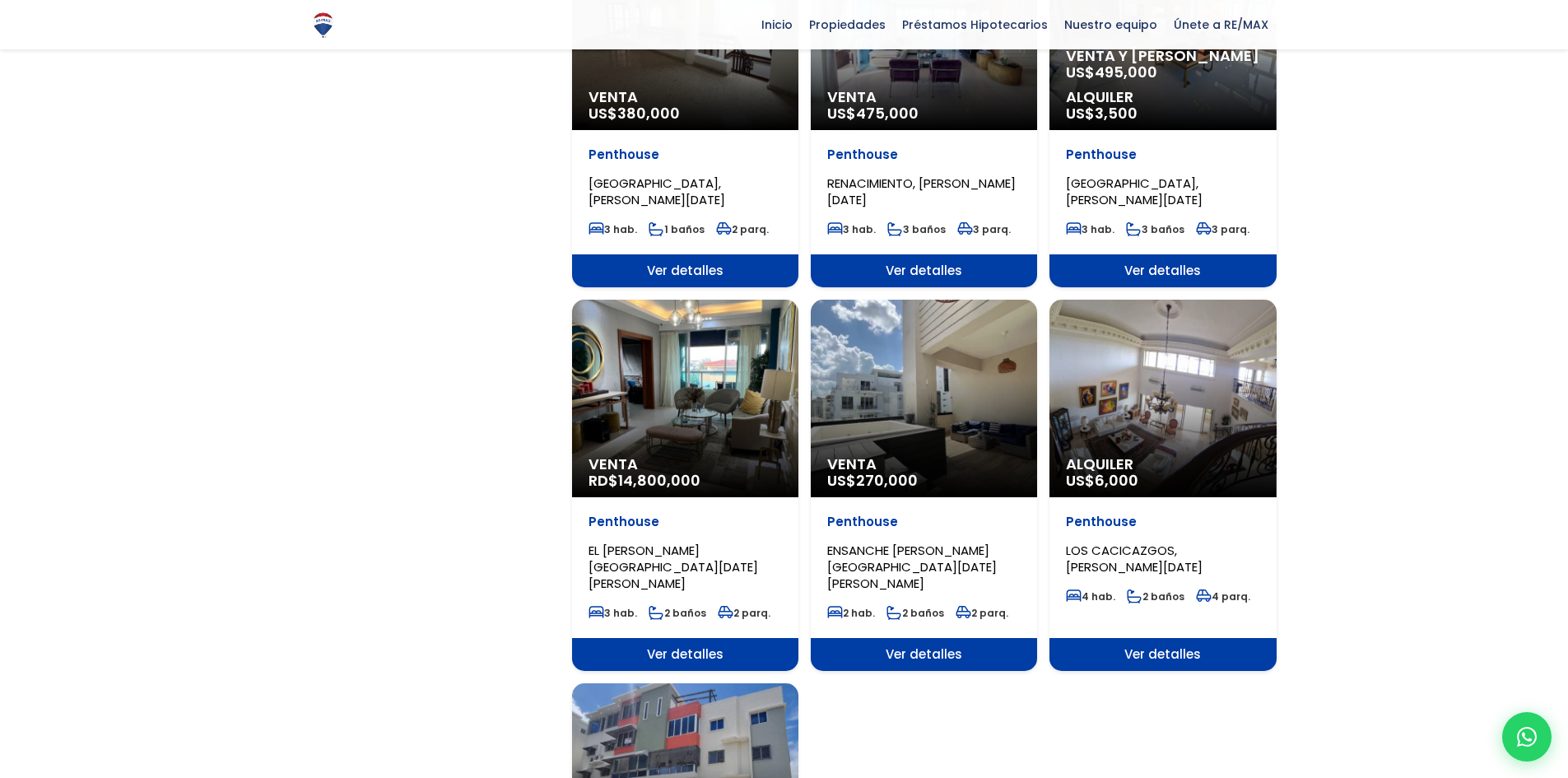
scroll to position [2124, 0]
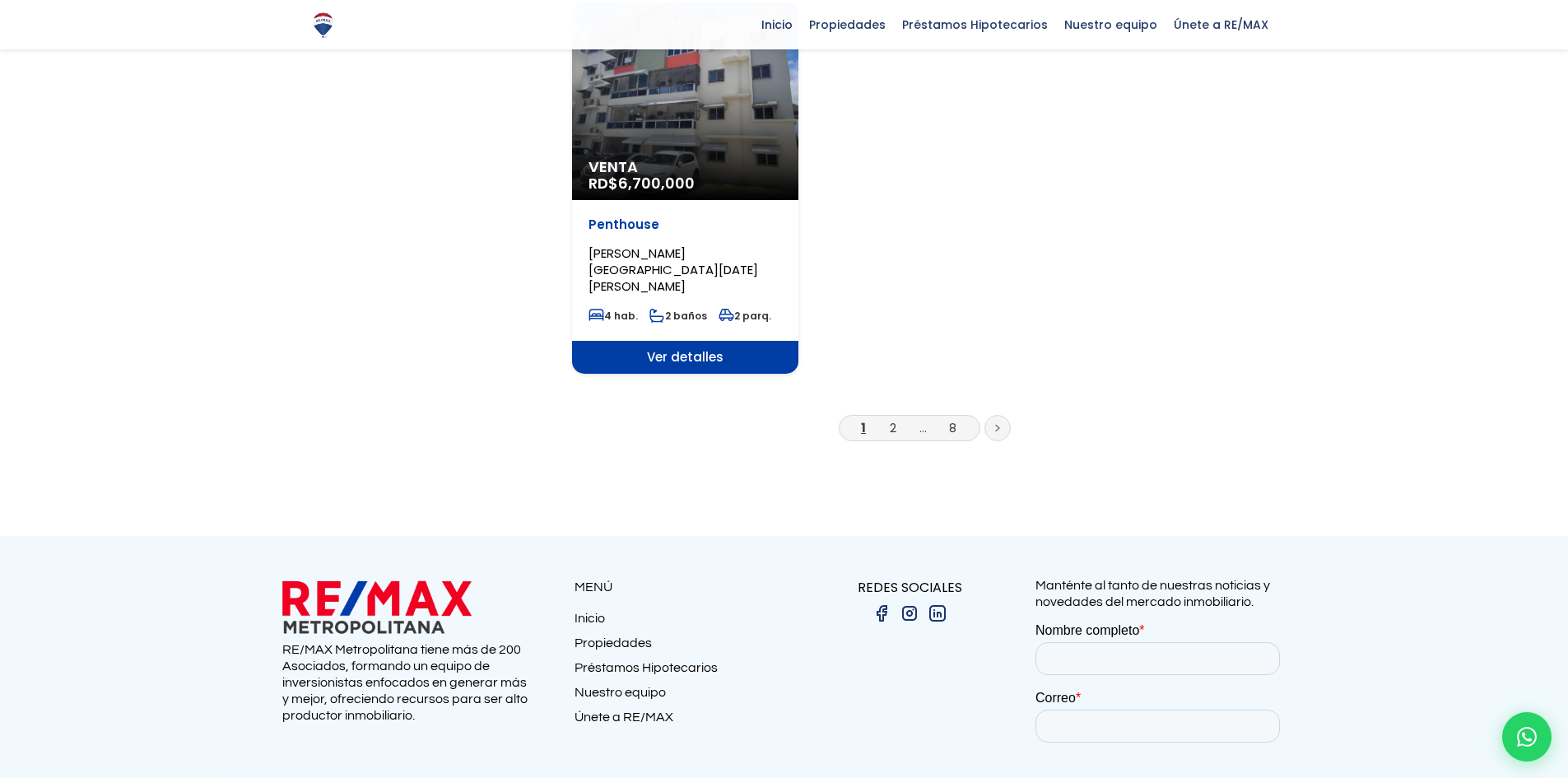
click at [682, 87] on div "Venta RD$ 6,700,000" at bounding box center [685, 101] width 226 height 198
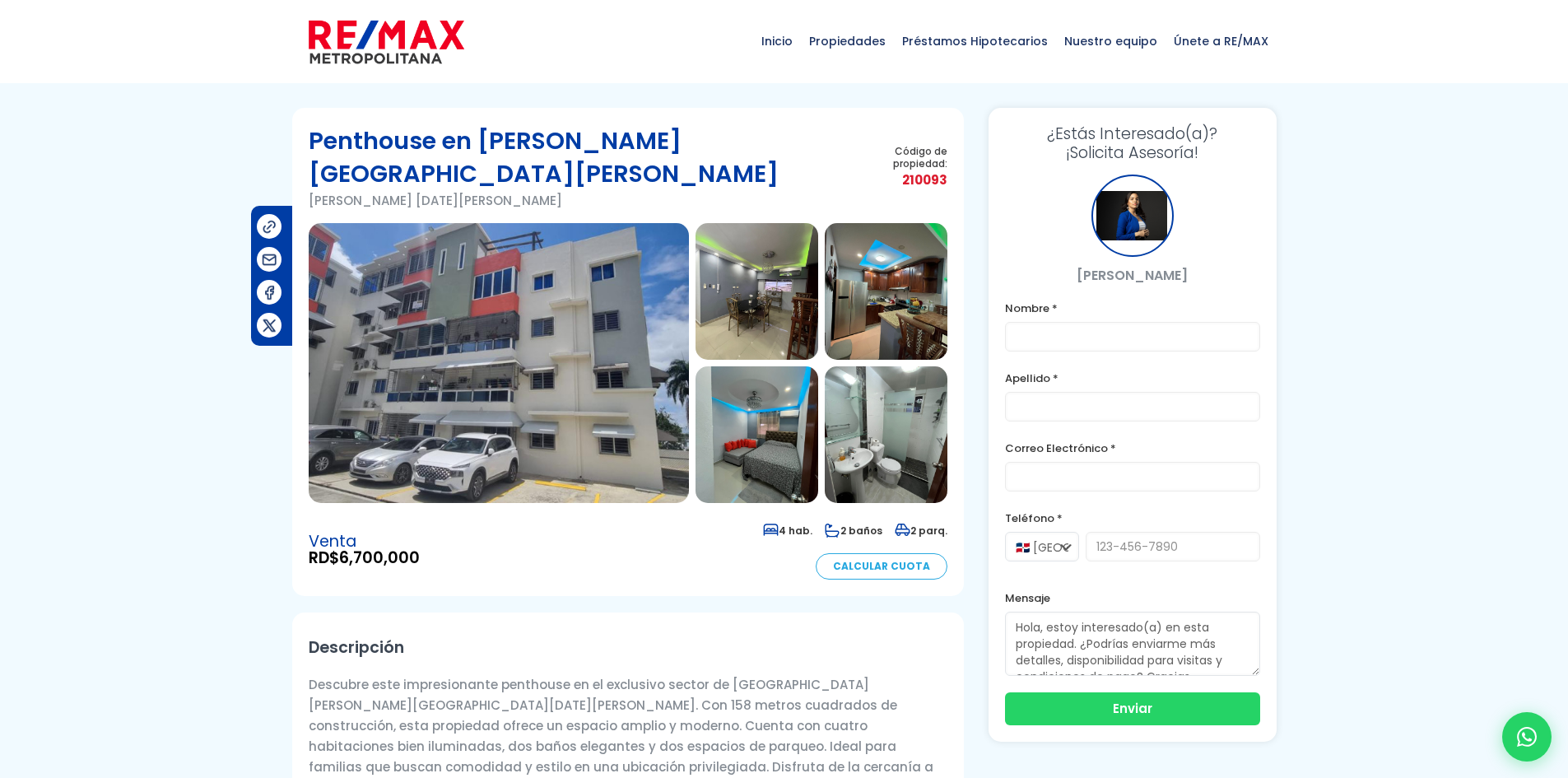
click at [741, 279] on img at bounding box center [756, 291] width 123 height 137
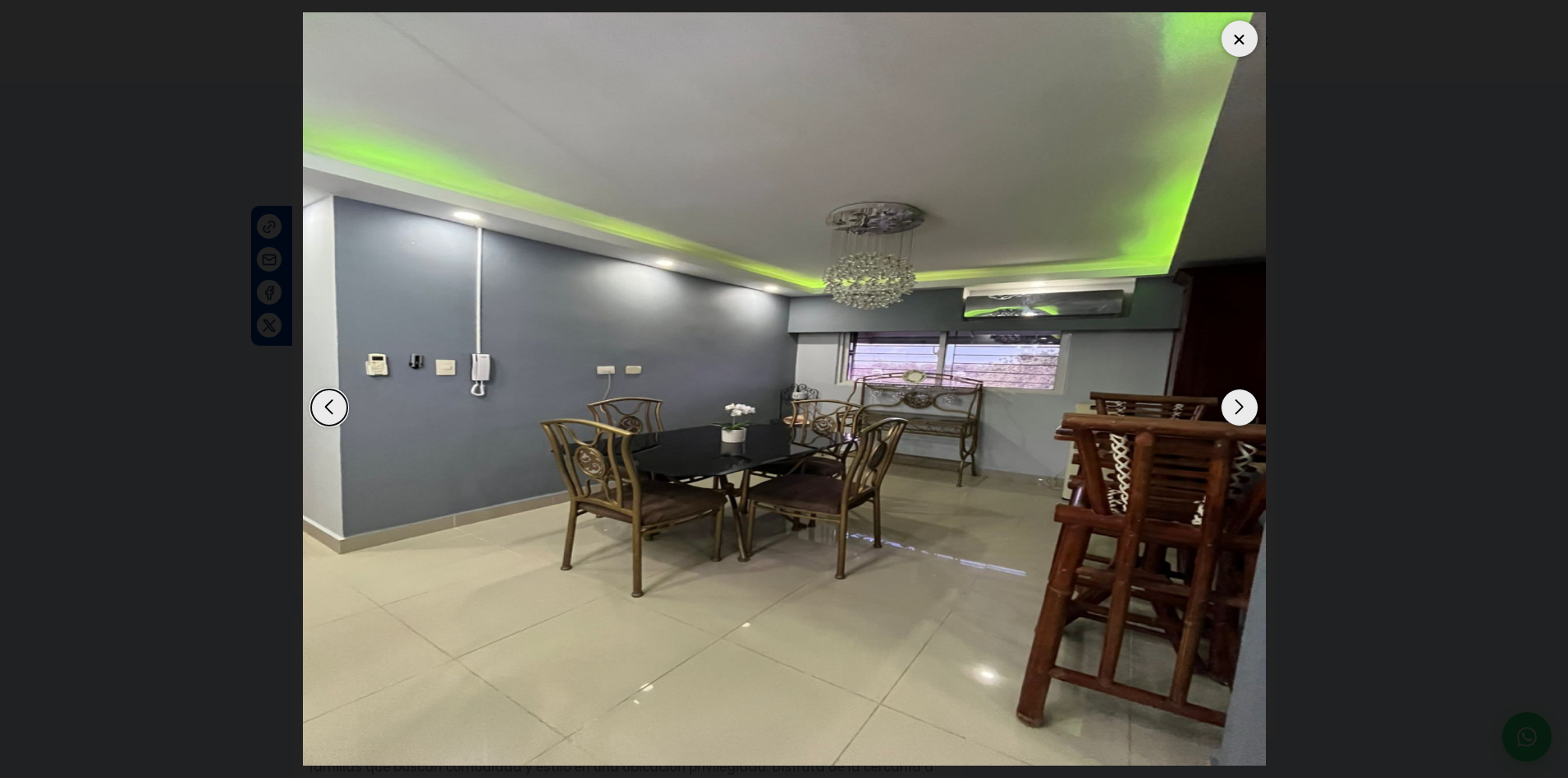
click at [1243, 408] on div "Next slide" at bounding box center [1239, 407] width 36 height 36
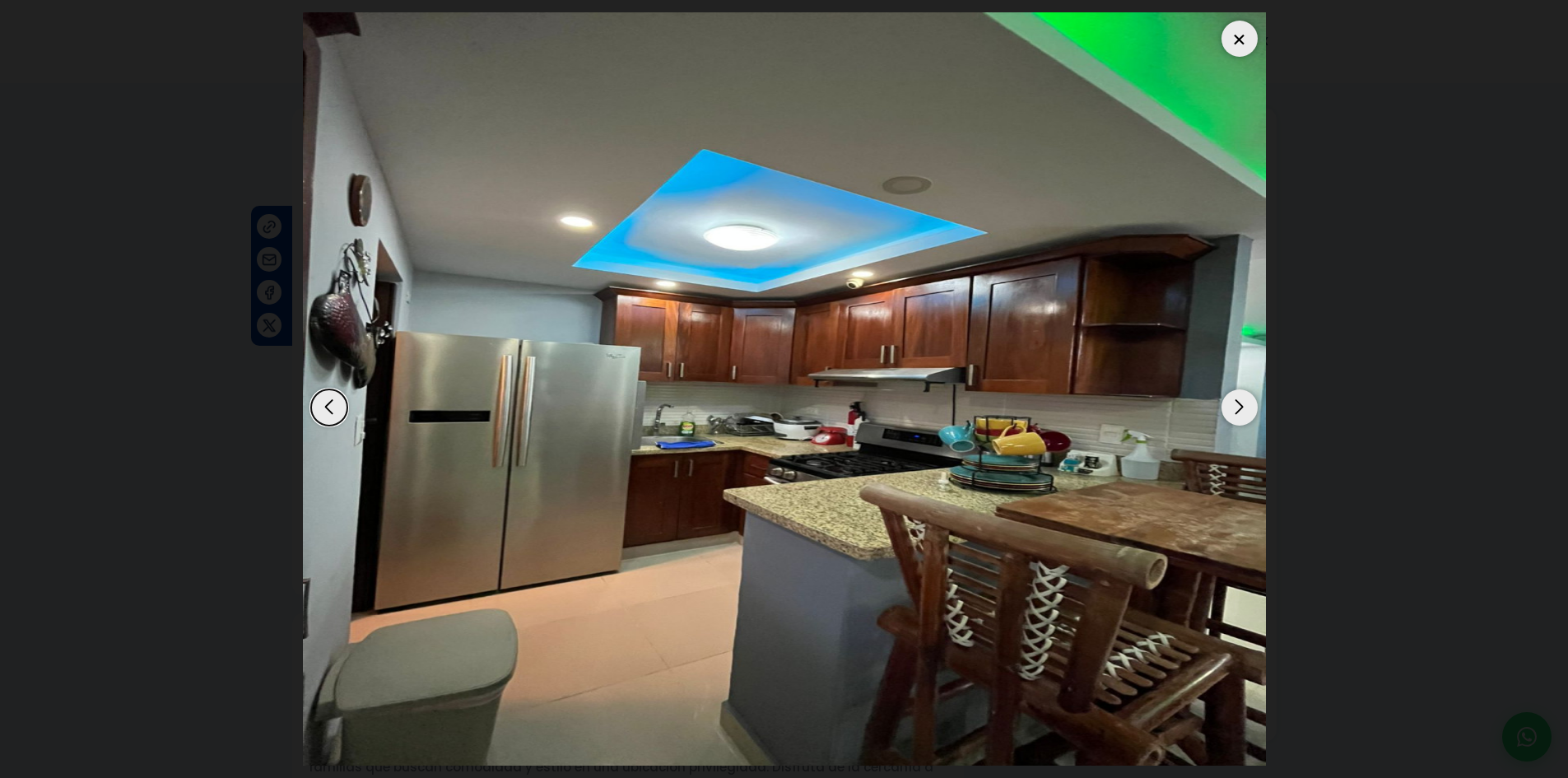
click at [1243, 408] on div "Next slide" at bounding box center [1239, 407] width 36 height 36
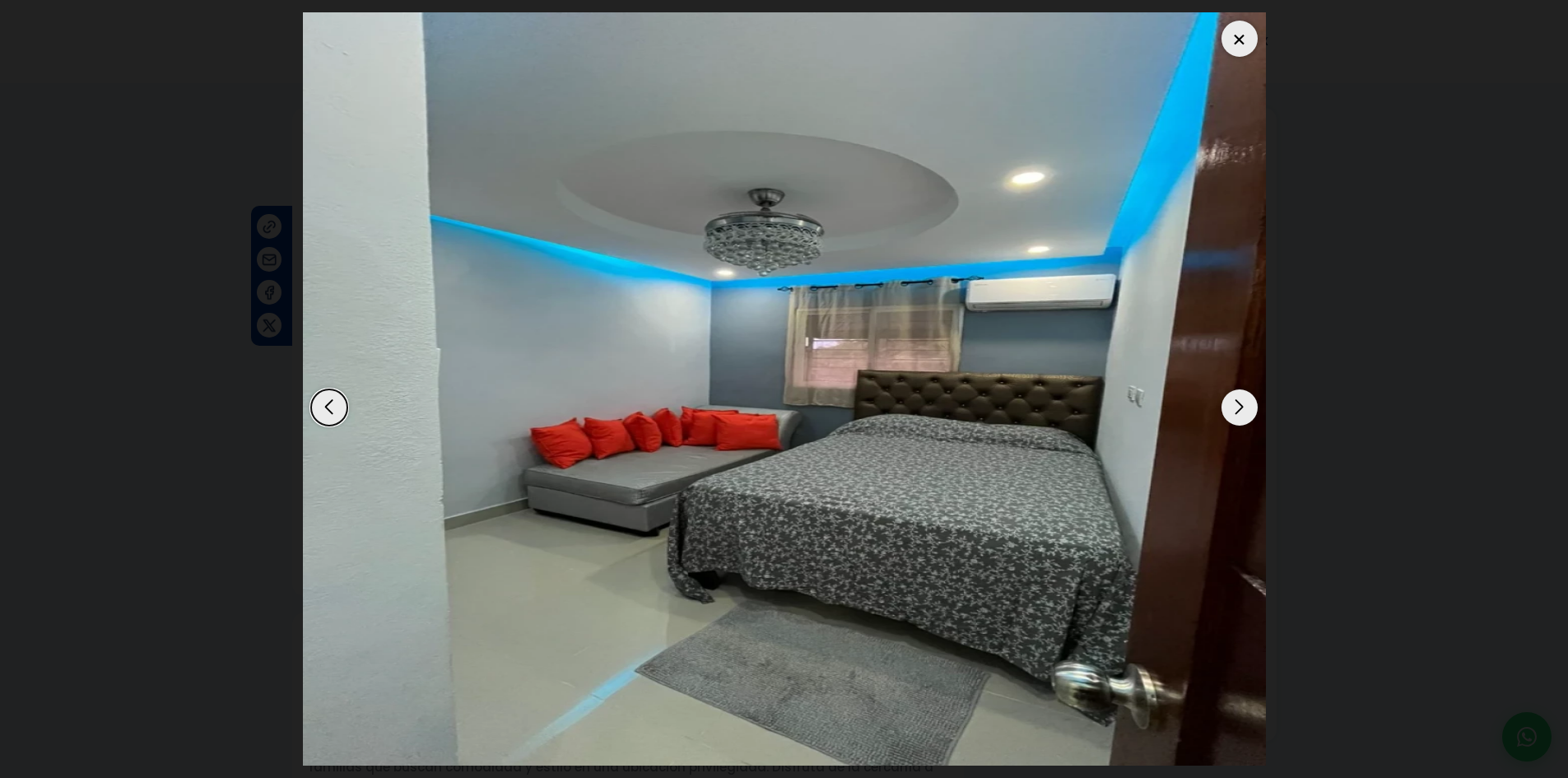
click at [1243, 408] on div "Next slide" at bounding box center [1239, 407] width 36 height 36
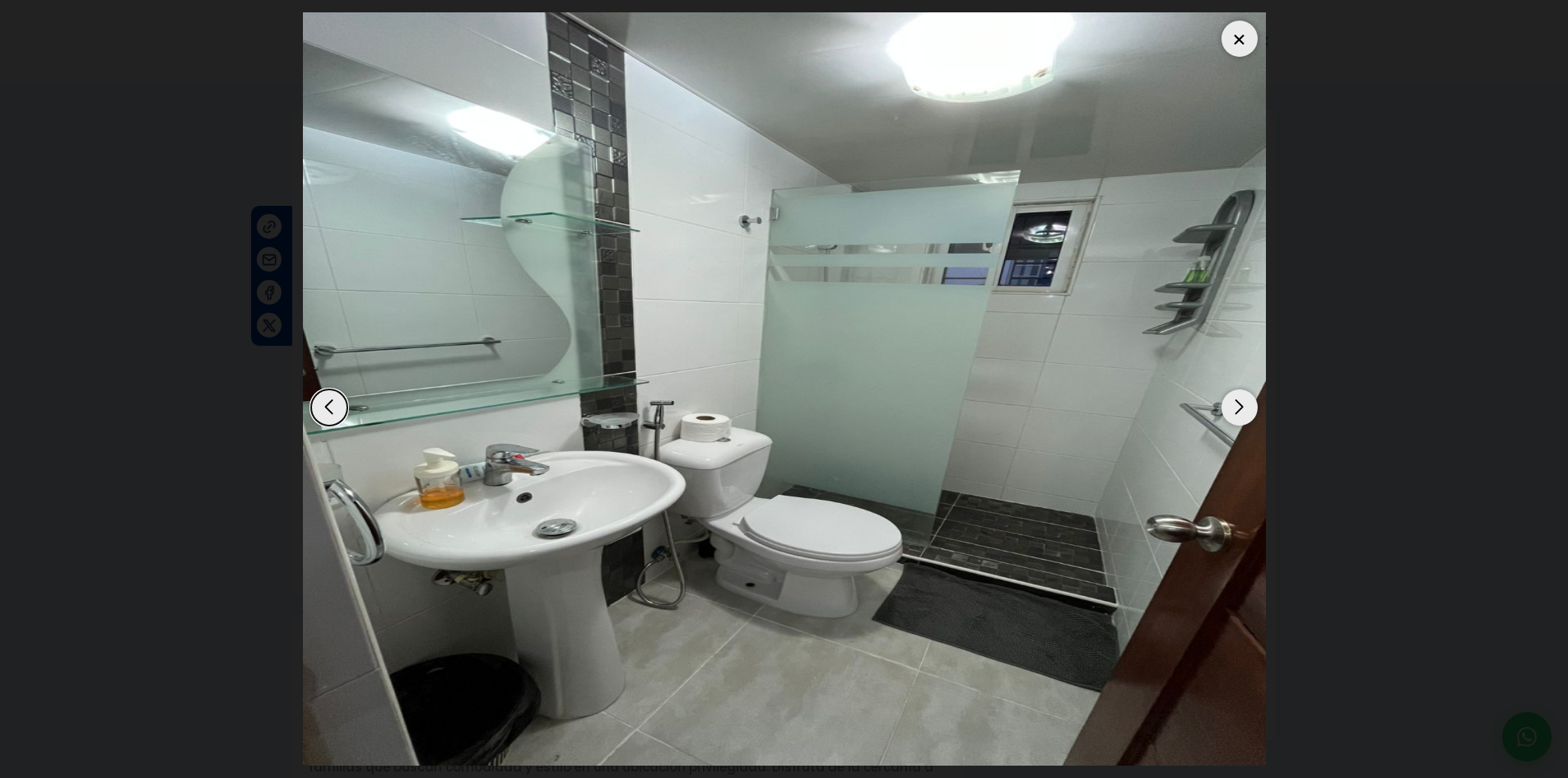
click at [1243, 408] on div "Next slide" at bounding box center [1239, 407] width 36 height 36
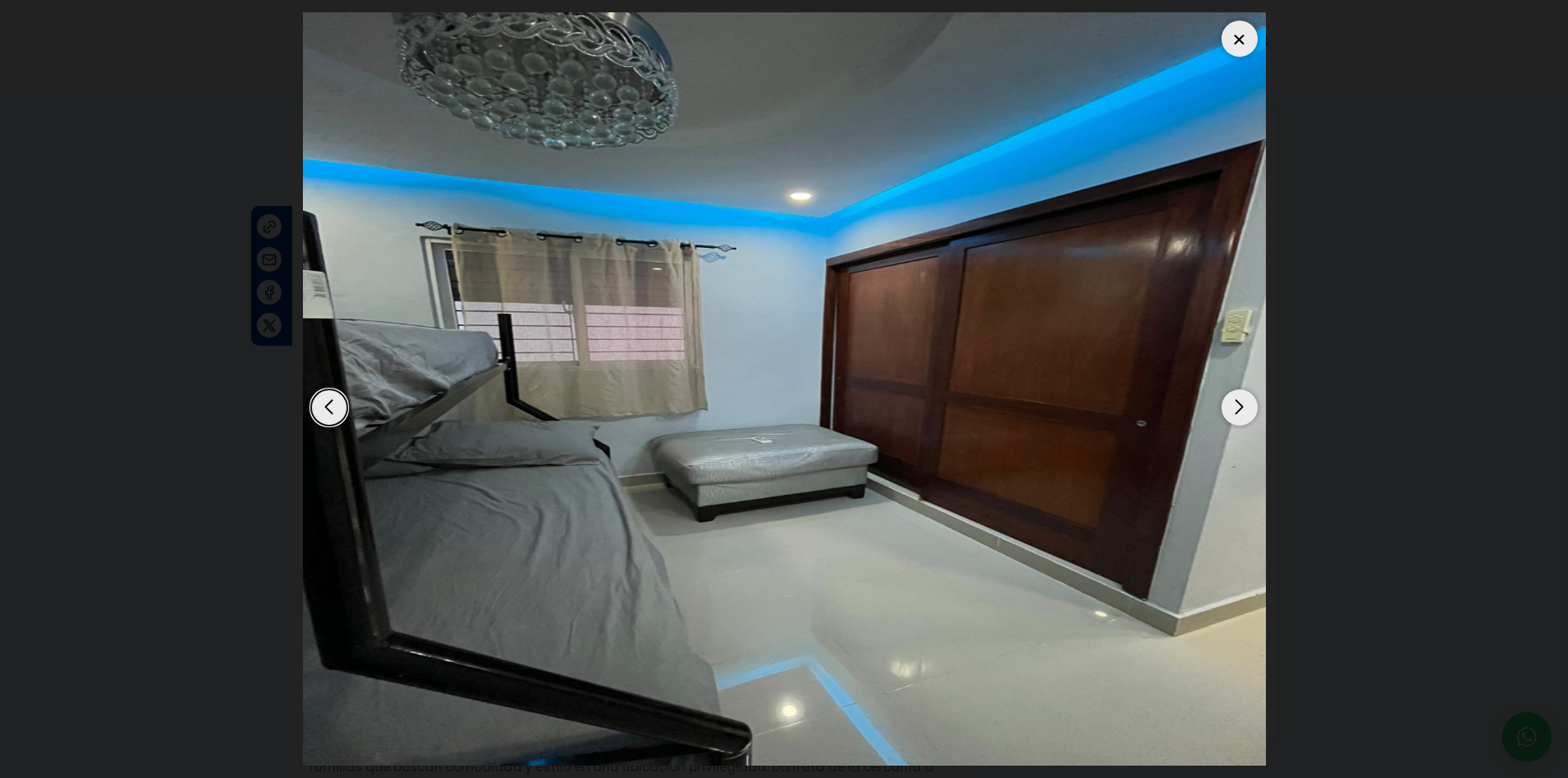
click at [1243, 408] on div "Next slide" at bounding box center [1239, 407] width 36 height 36
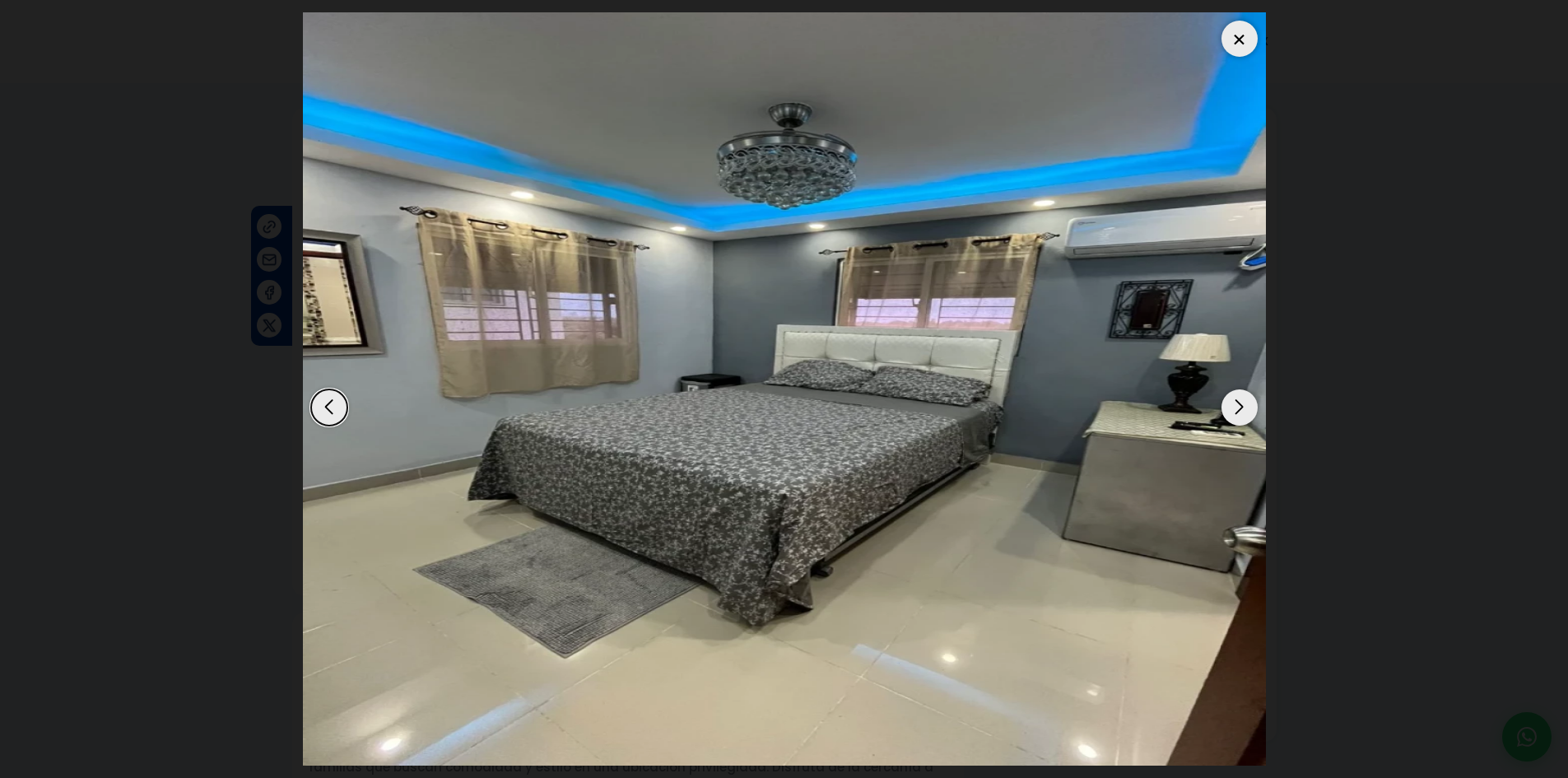
click at [1243, 408] on div "Next slide" at bounding box center [1239, 407] width 36 height 36
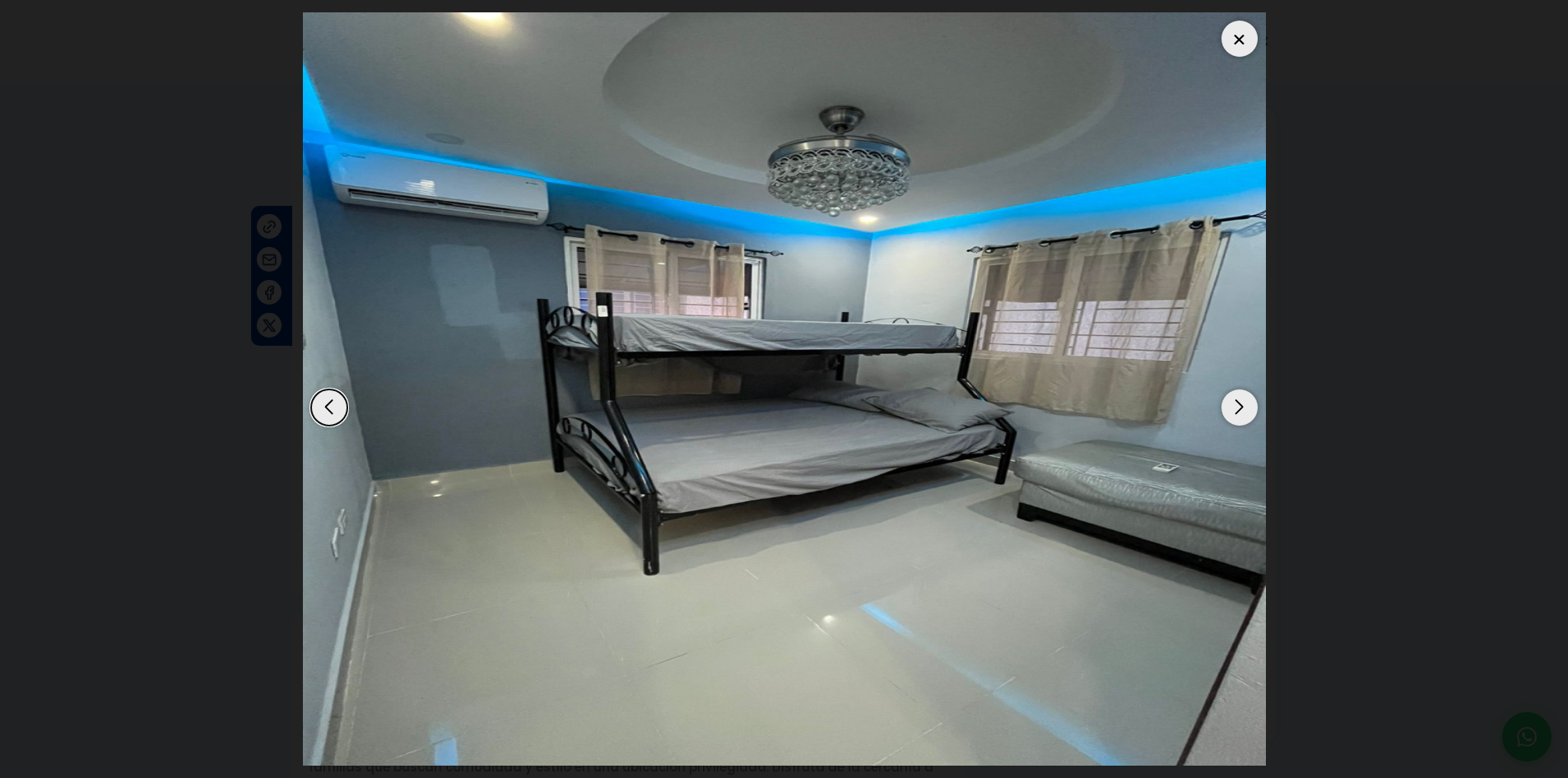
click at [1242, 408] on div "Next slide" at bounding box center [1239, 407] width 36 height 36
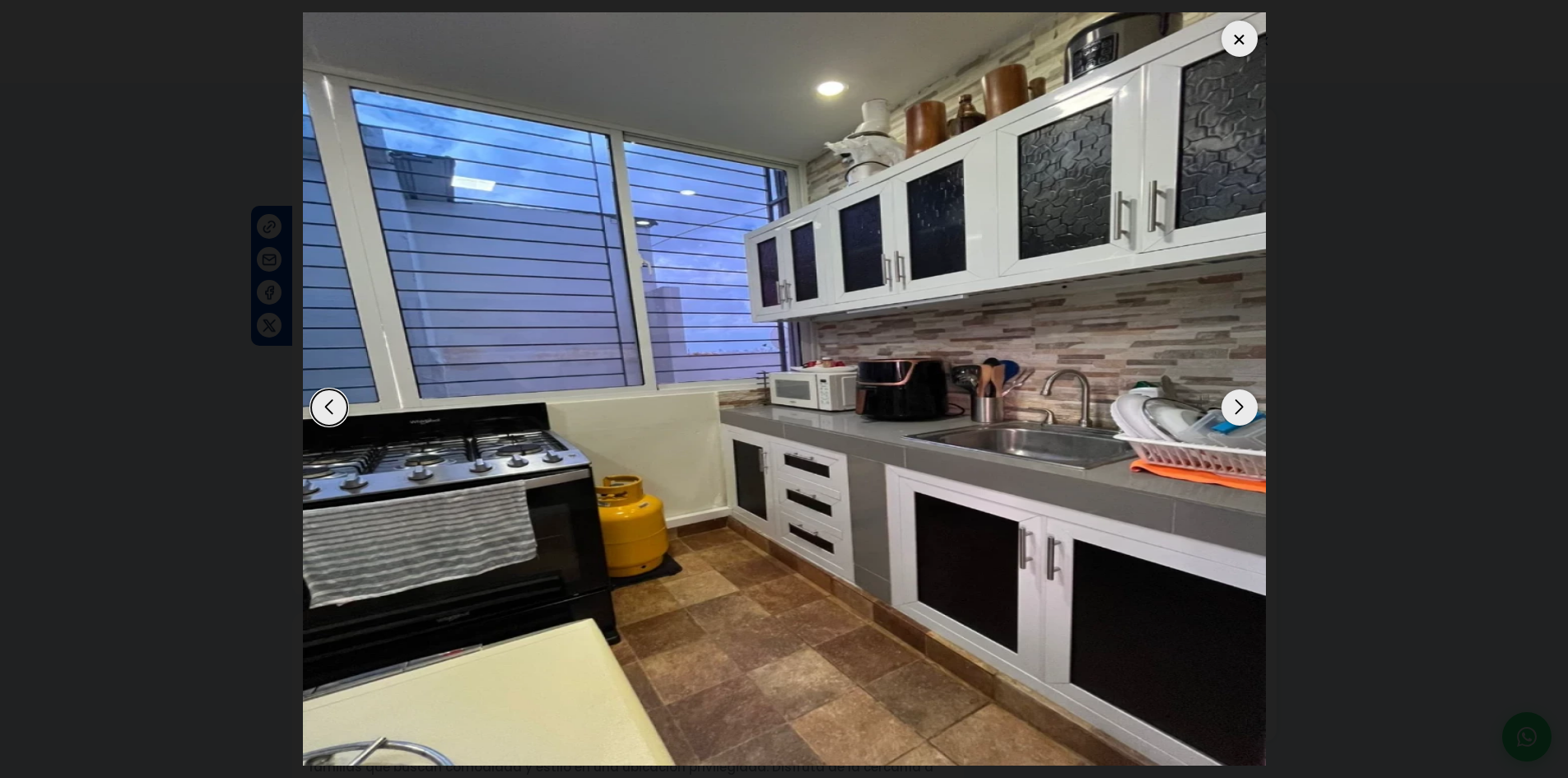
click at [1242, 408] on div "Next slide" at bounding box center [1239, 407] width 36 height 36
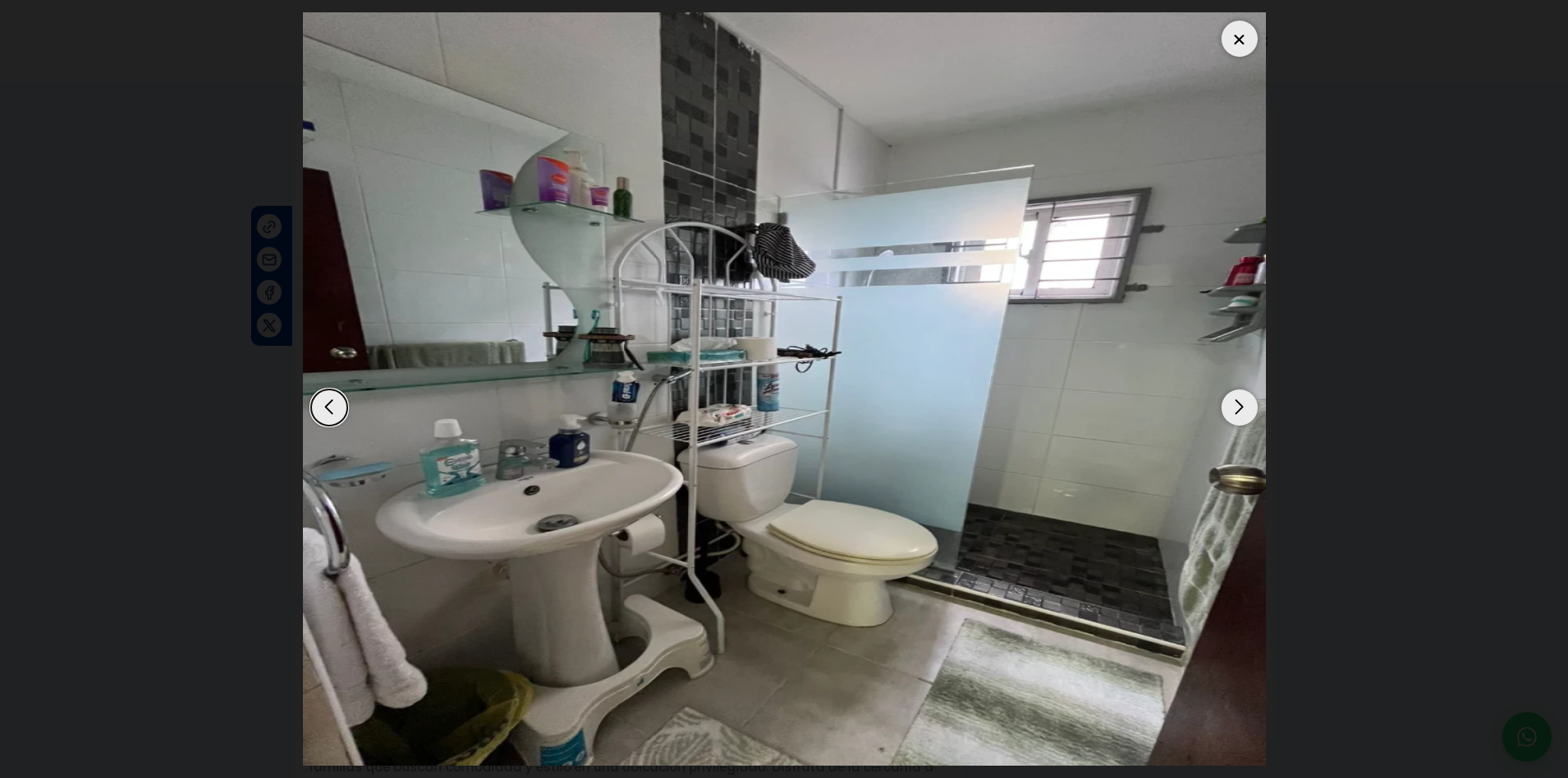
click at [1235, 412] on div "Next slide" at bounding box center [1239, 407] width 36 height 36
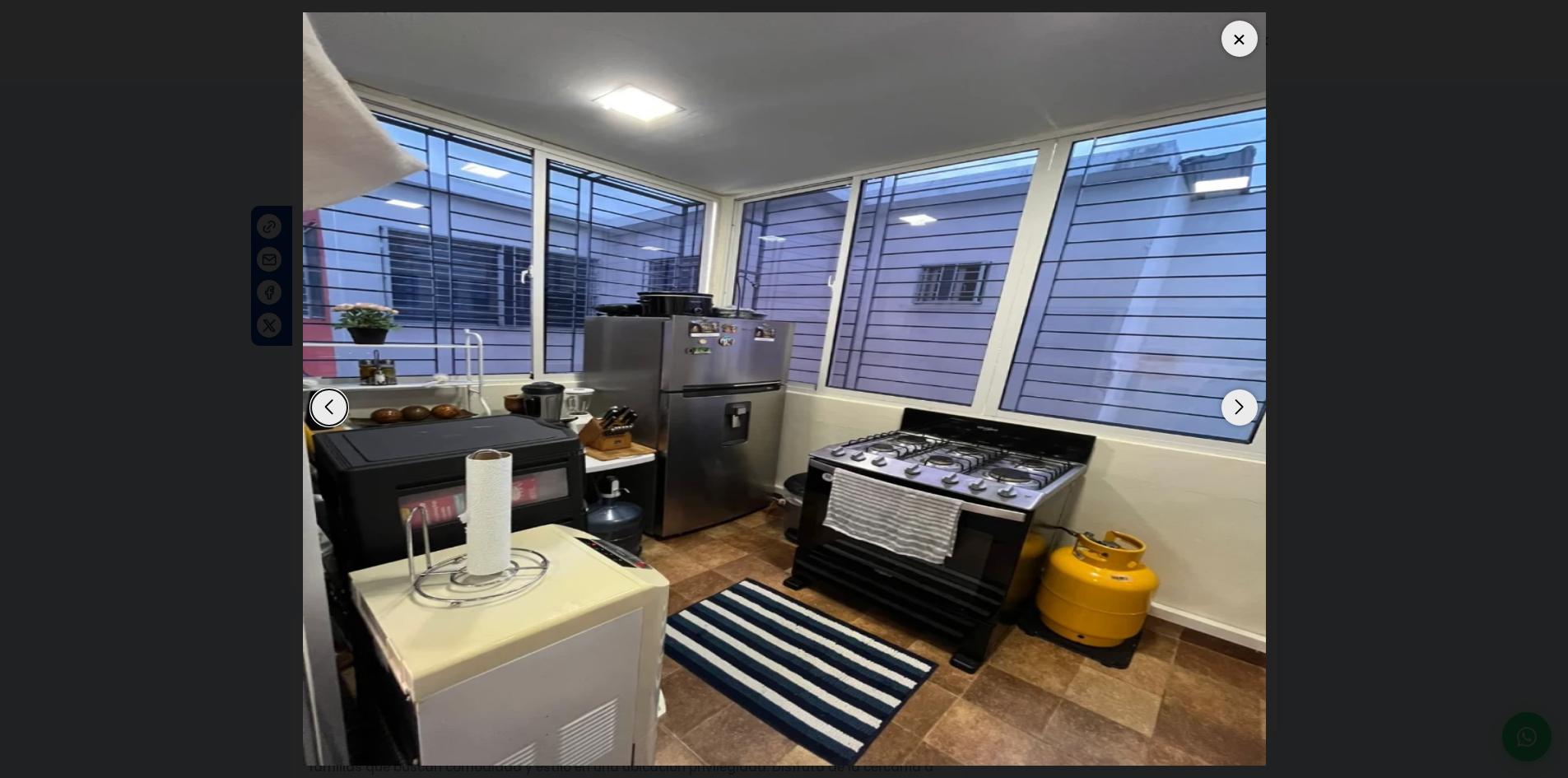
click at [1235, 412] on div "Next slide" at bounding box center [1239, 407] width 36 height 36
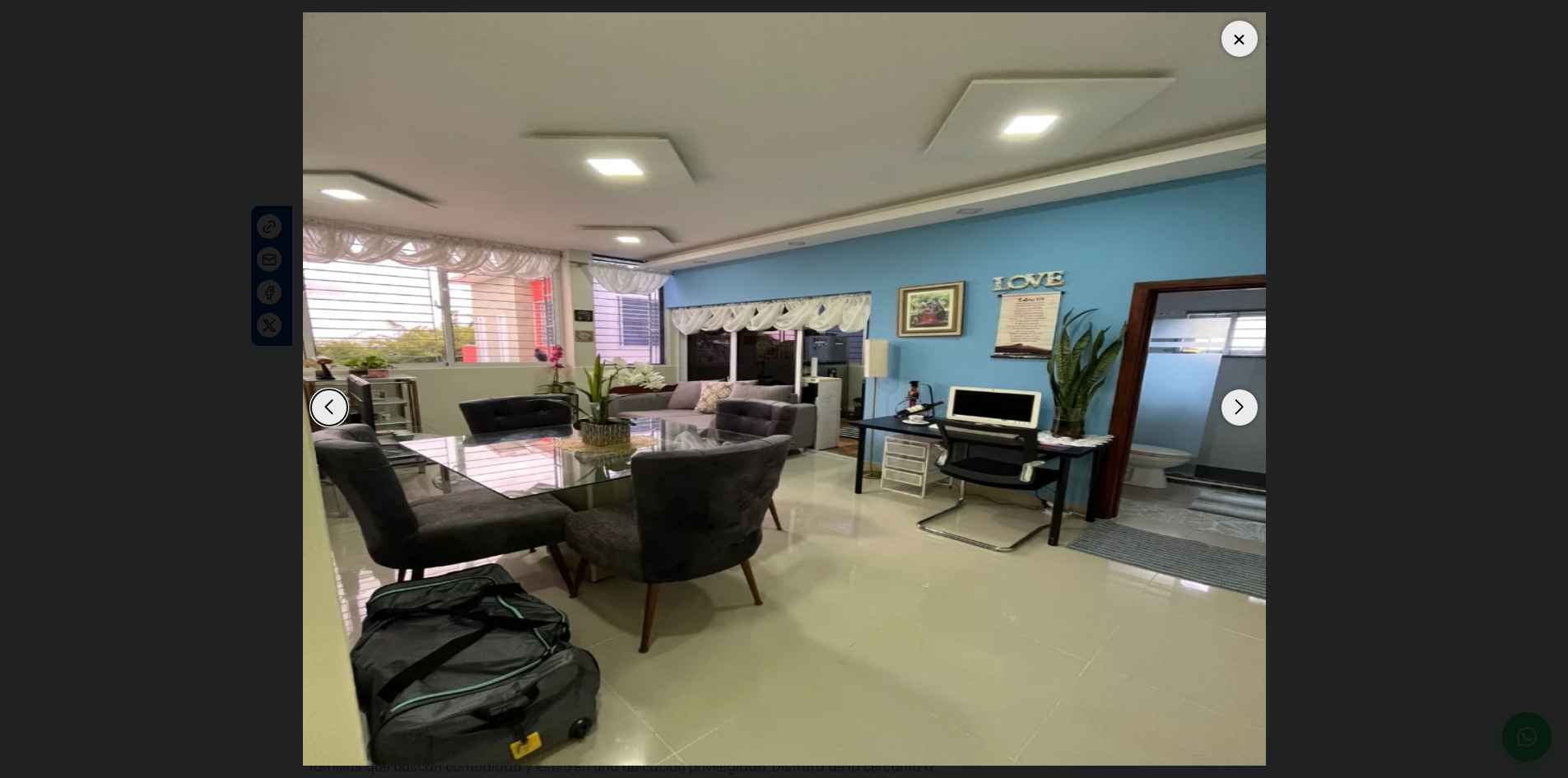
click at [1235, 412] on div "Next slide" at bounding box center [1239, 407] width 36 height 36
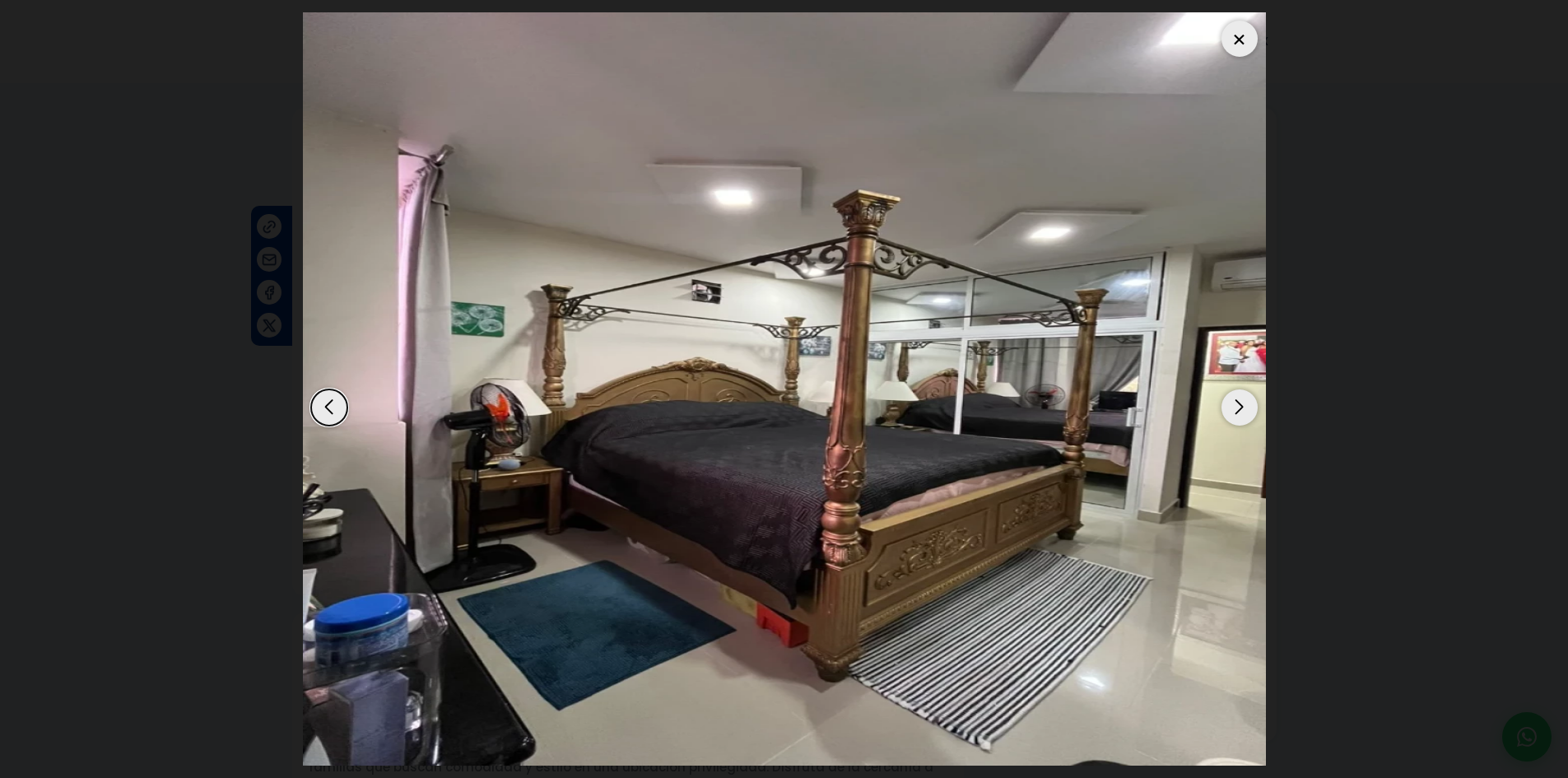
click at [1235, 412] on div "Next slide" at bounding box center [1239, 407] width 36 height 36
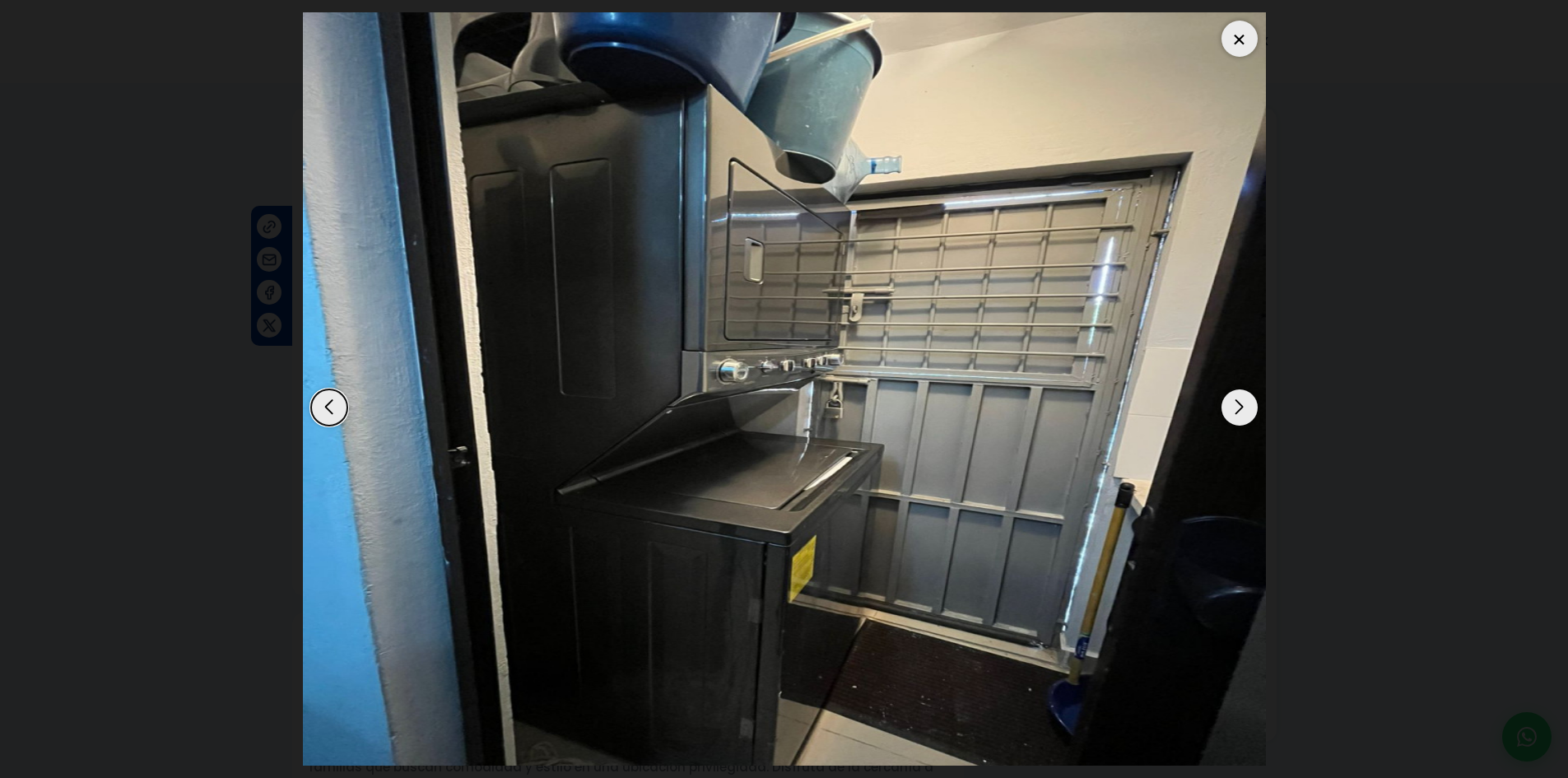
click at [1235, 412] on div "Next slide" at bounding box center [1239, 407] width 36 height 36
